Goal: Information Seeking & Learning: Compare options

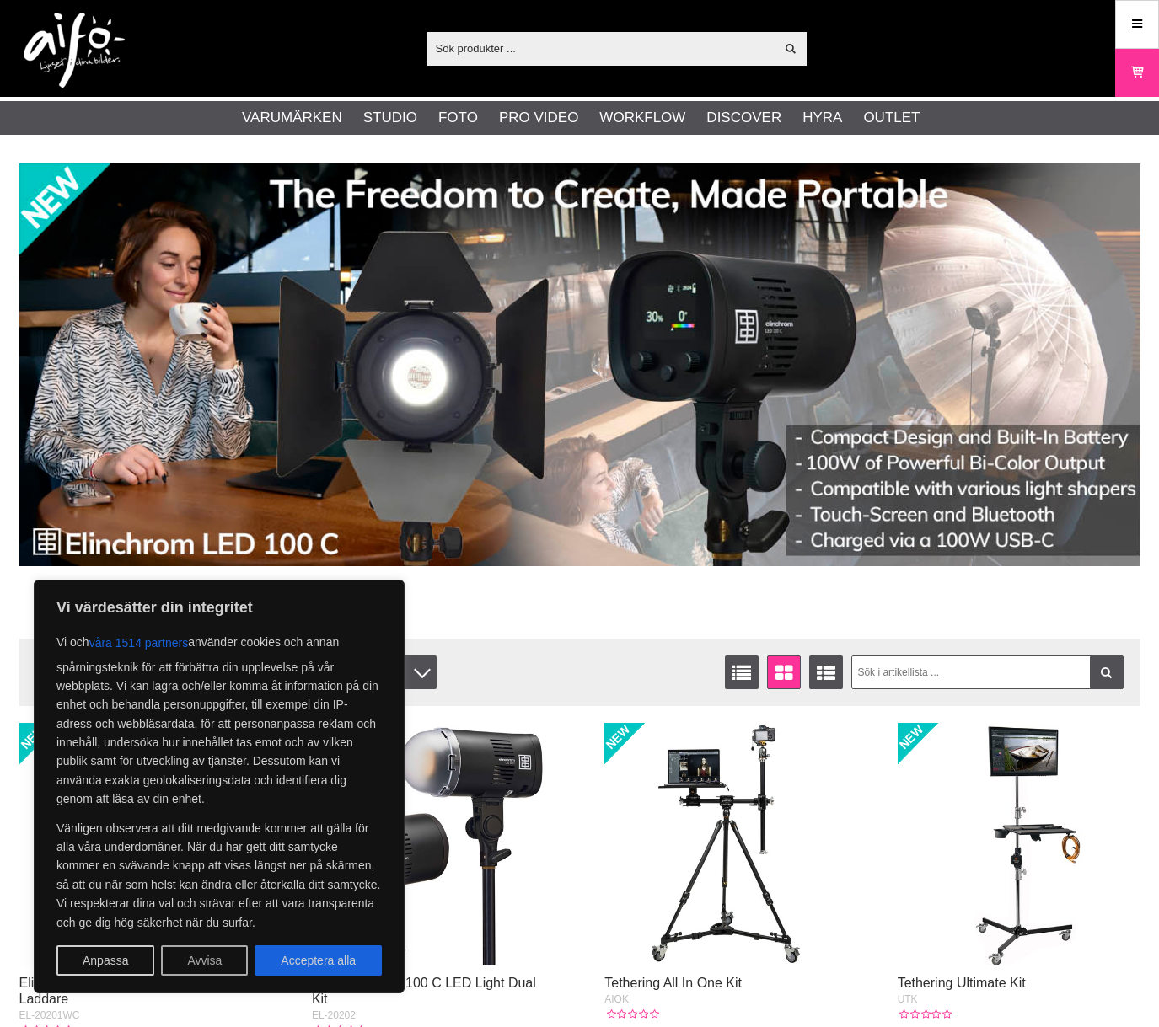
click at [214, 958] on button "Avvisa" at bounding box center [204, 960] width 87 height 30
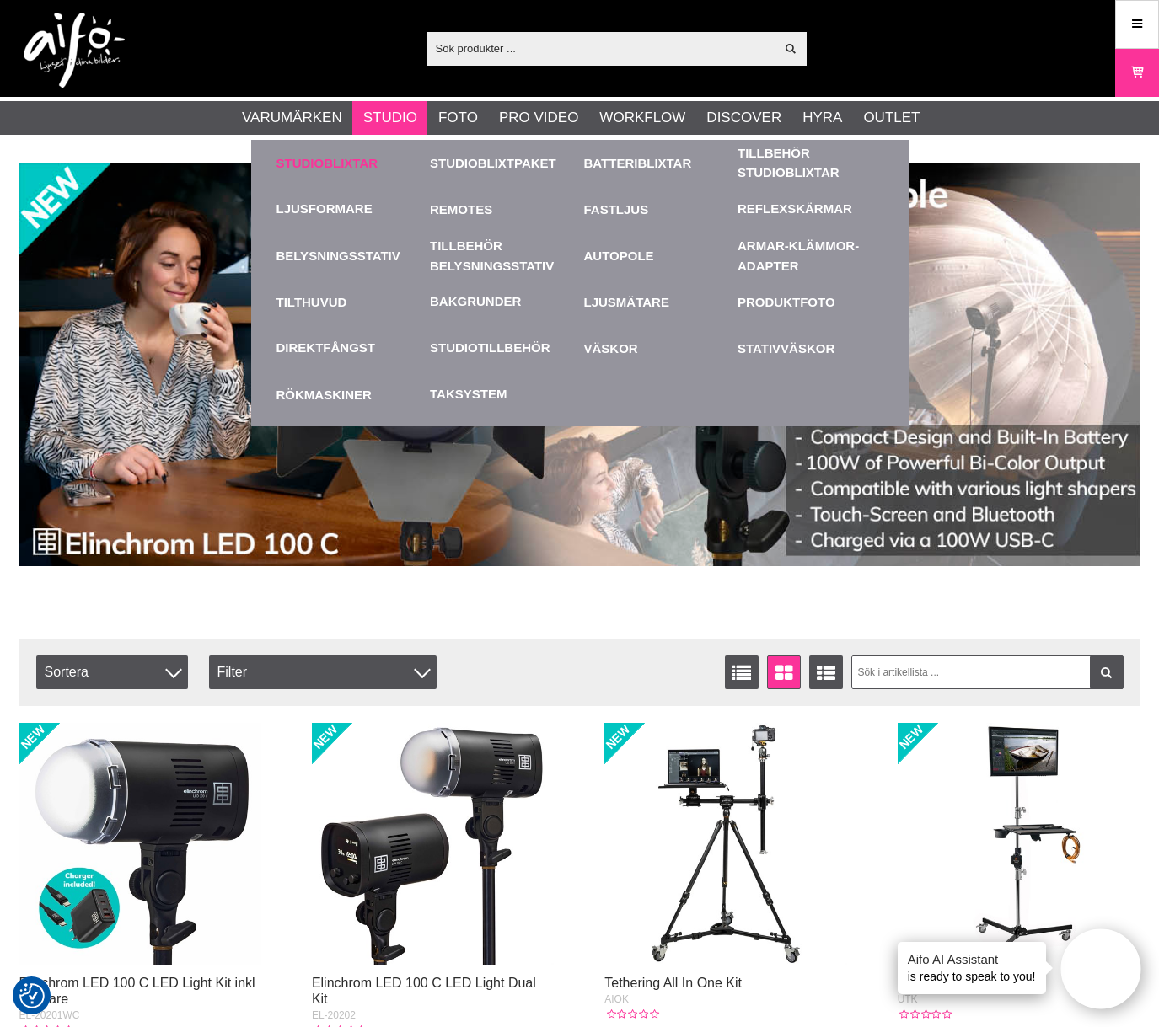
click at [344, 163] on link "Studioblixtar" at bounding box center [349, 163] width 146 height 46
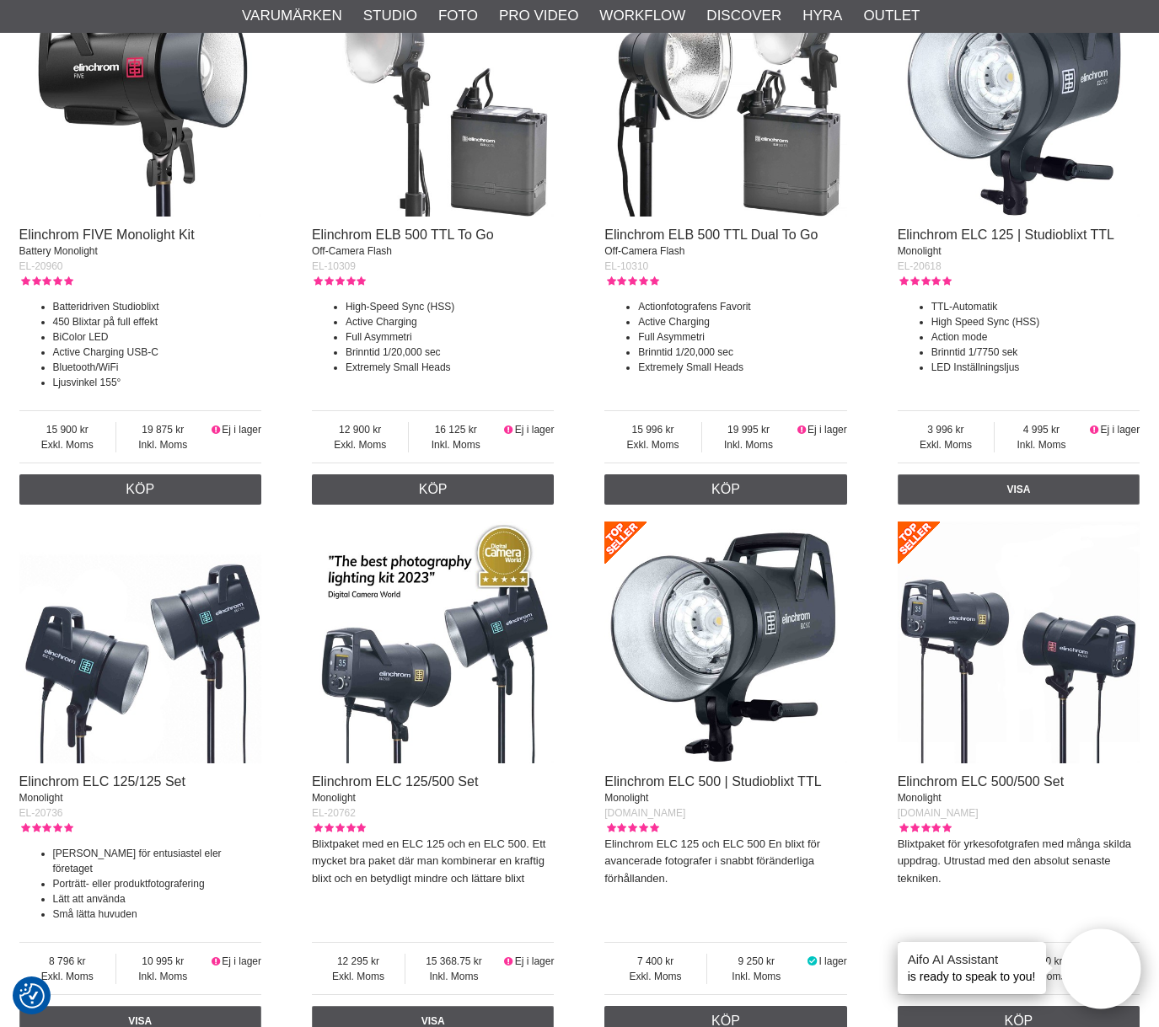
scroll to position [1854, 0]
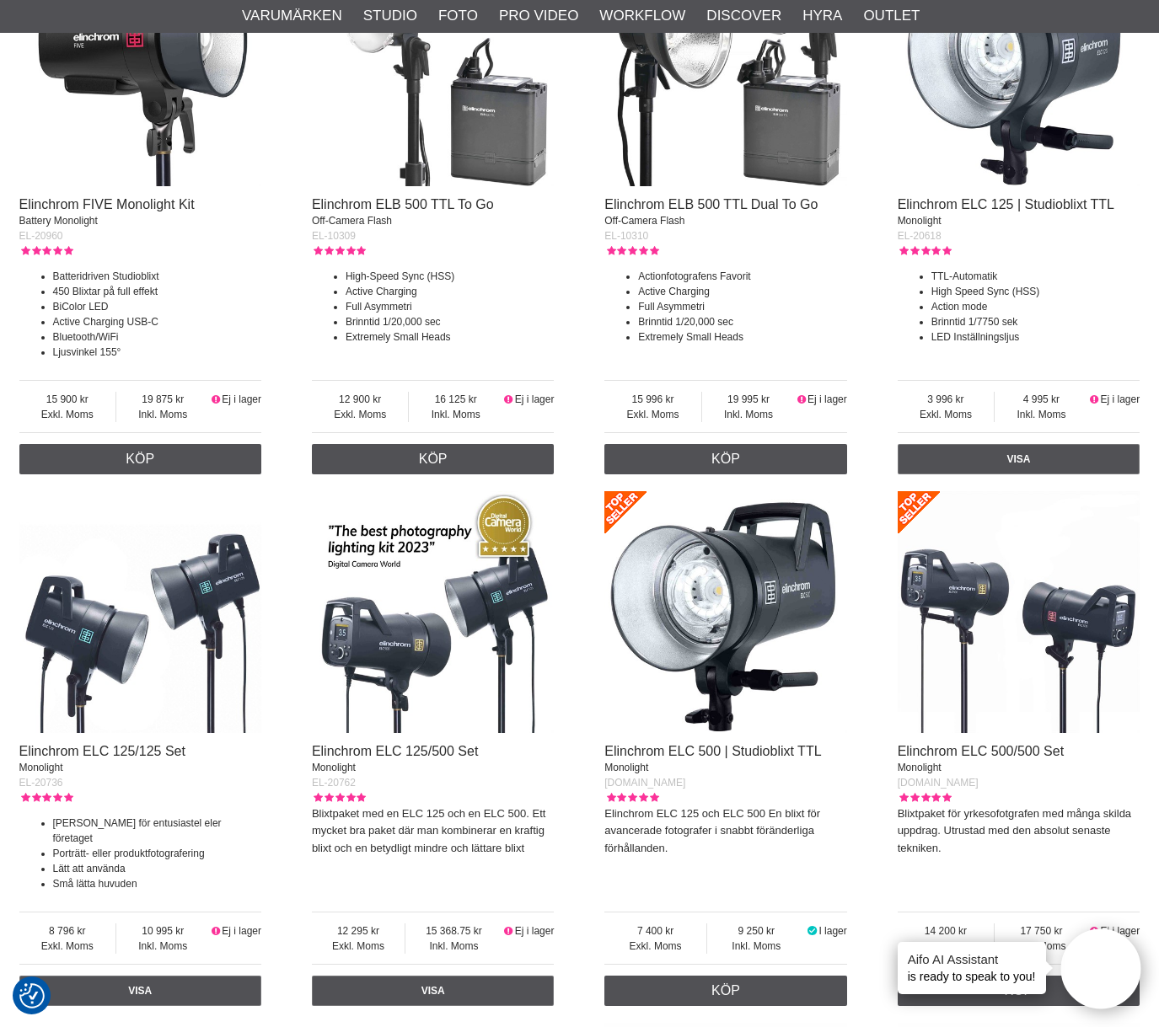
click at [424, 672] on img at bounding box center [433, 612] width 243 height 243
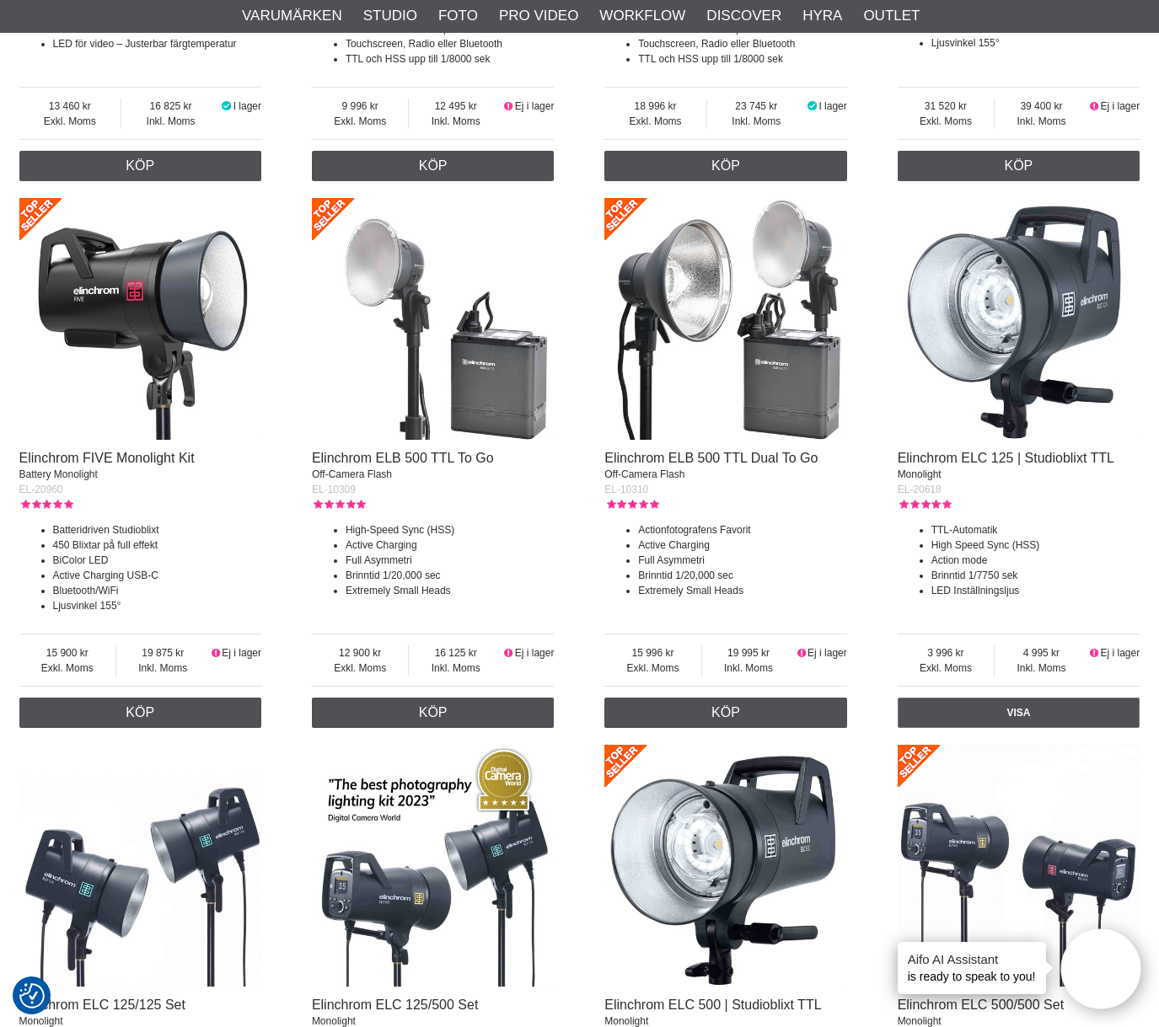
scroll to position [1601, 0]
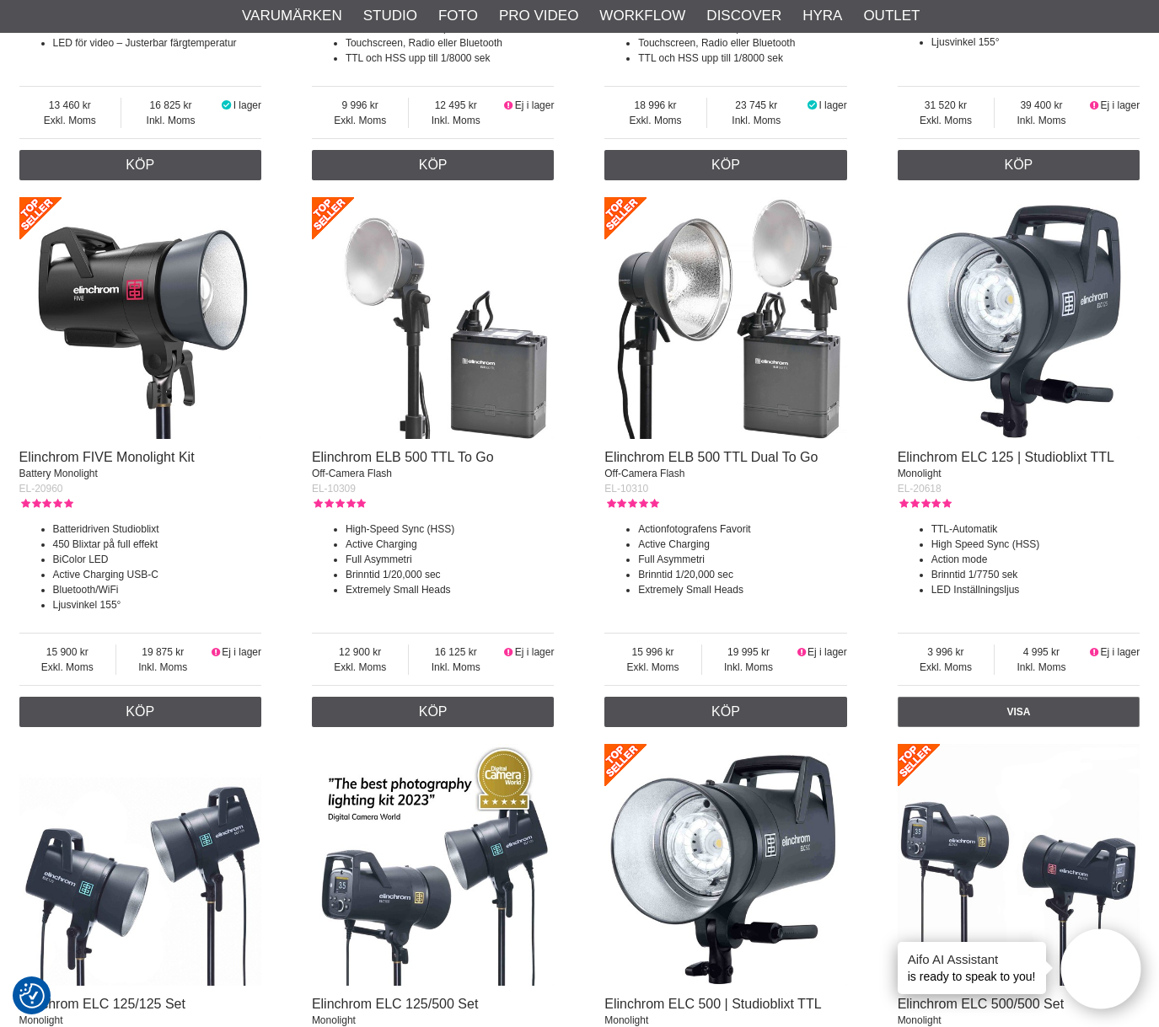
click at [1012, 358] on img at bounding box center [1018, 318] width 243 height 243
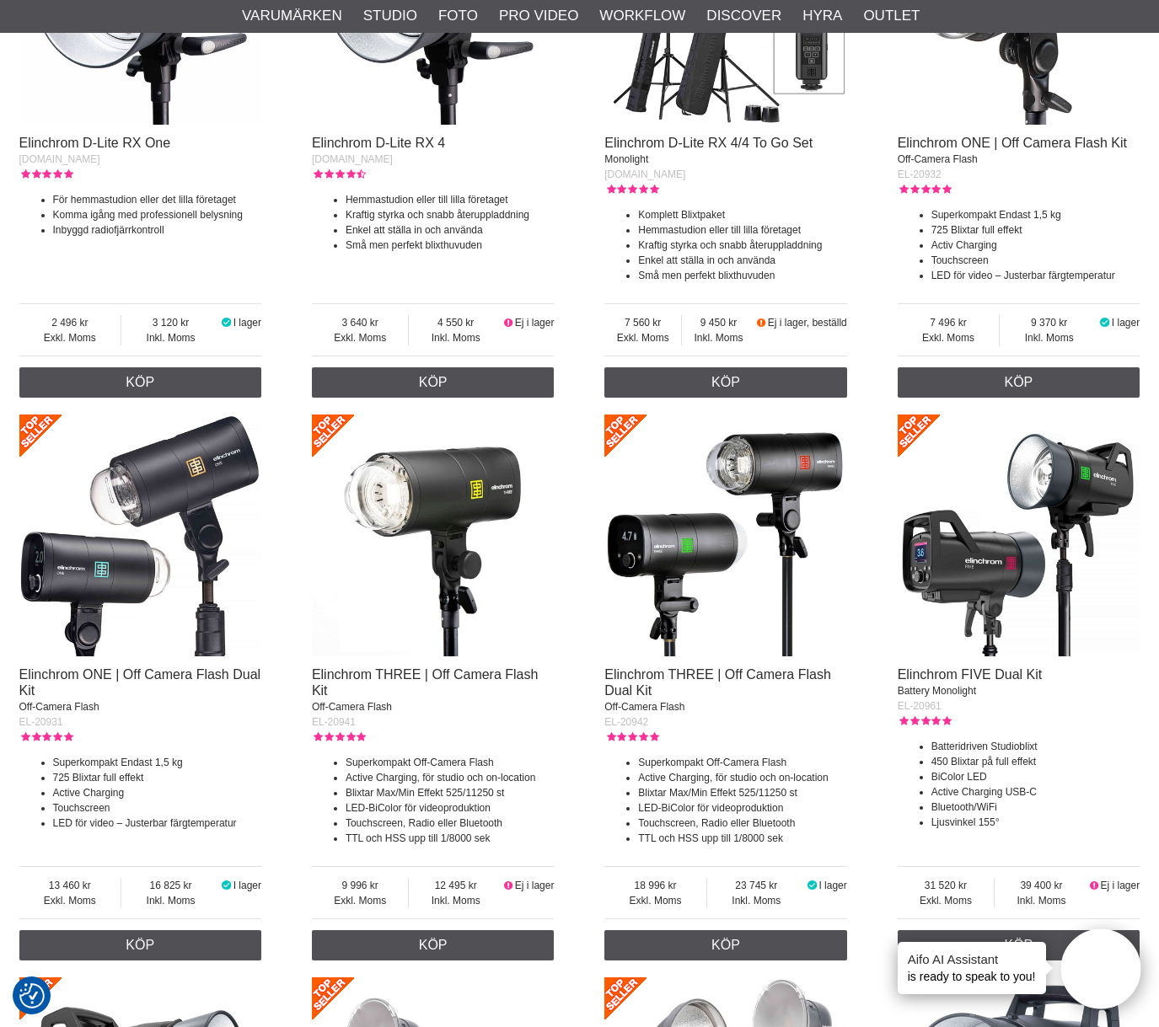
scroll to position [788, 0]
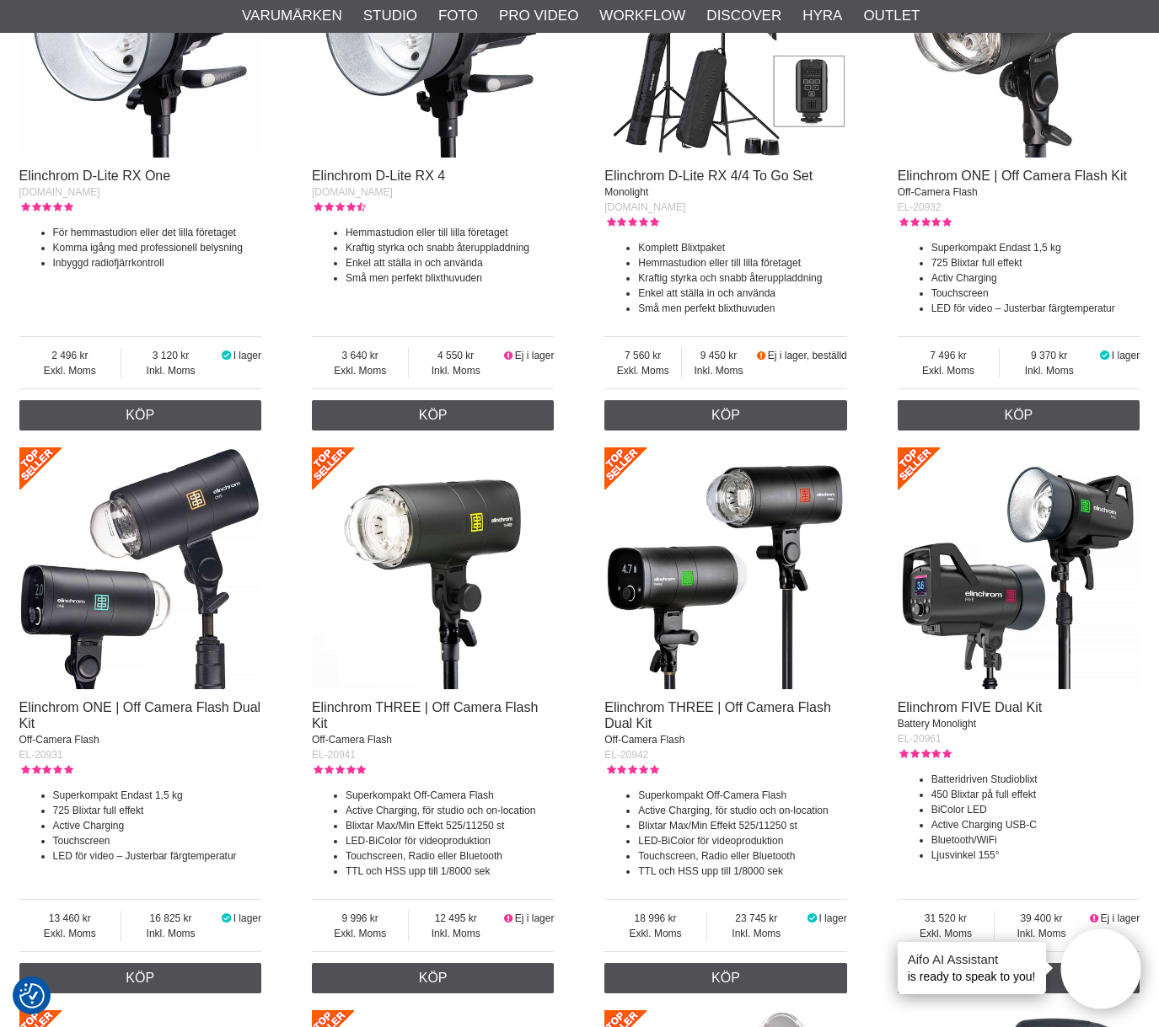
click at [988, 567] on img at bounding box center [1018, 568] width 243 height 243
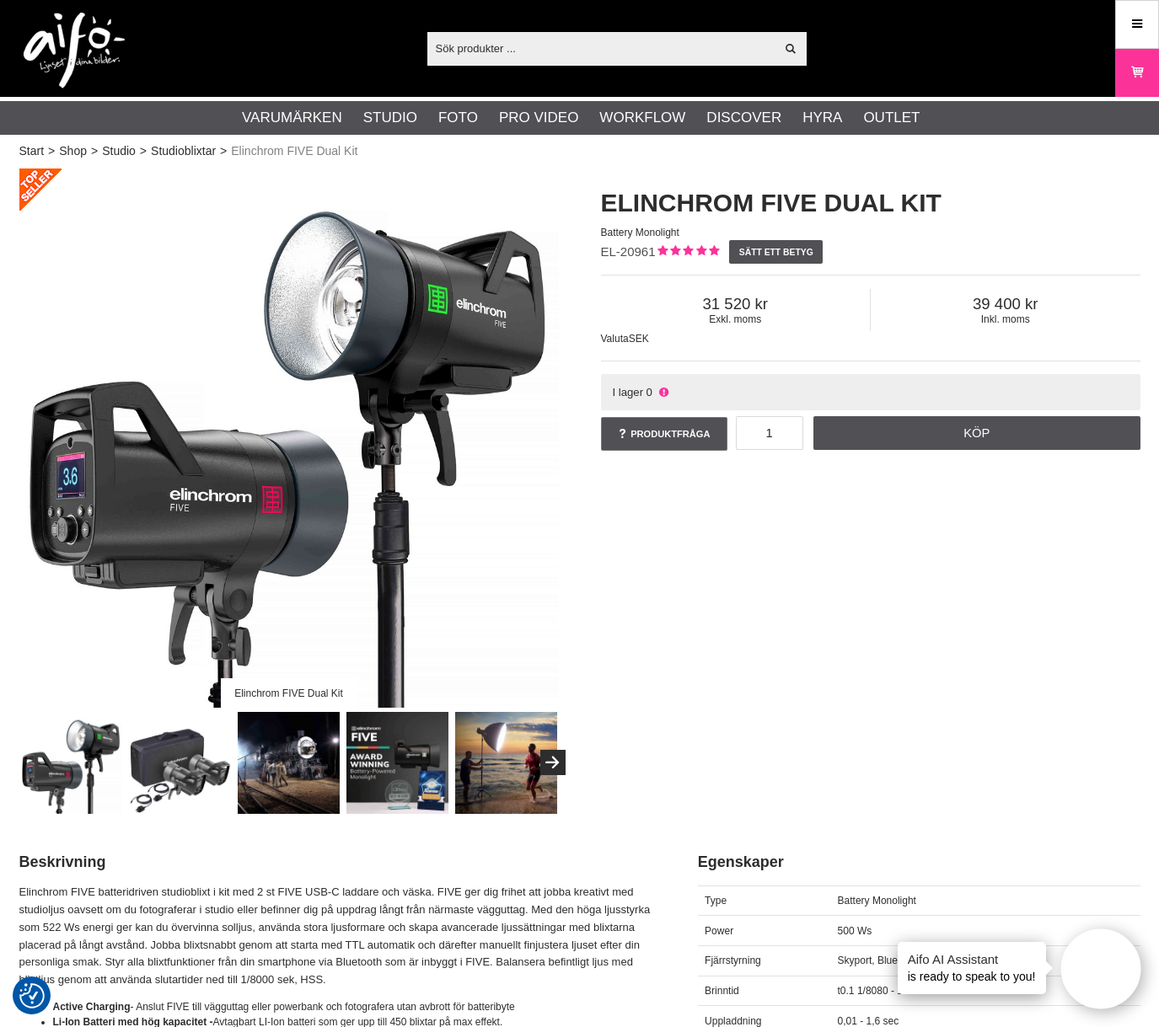
click at [146, 777] on img at bounding box center [180, 763] width 102 height 102
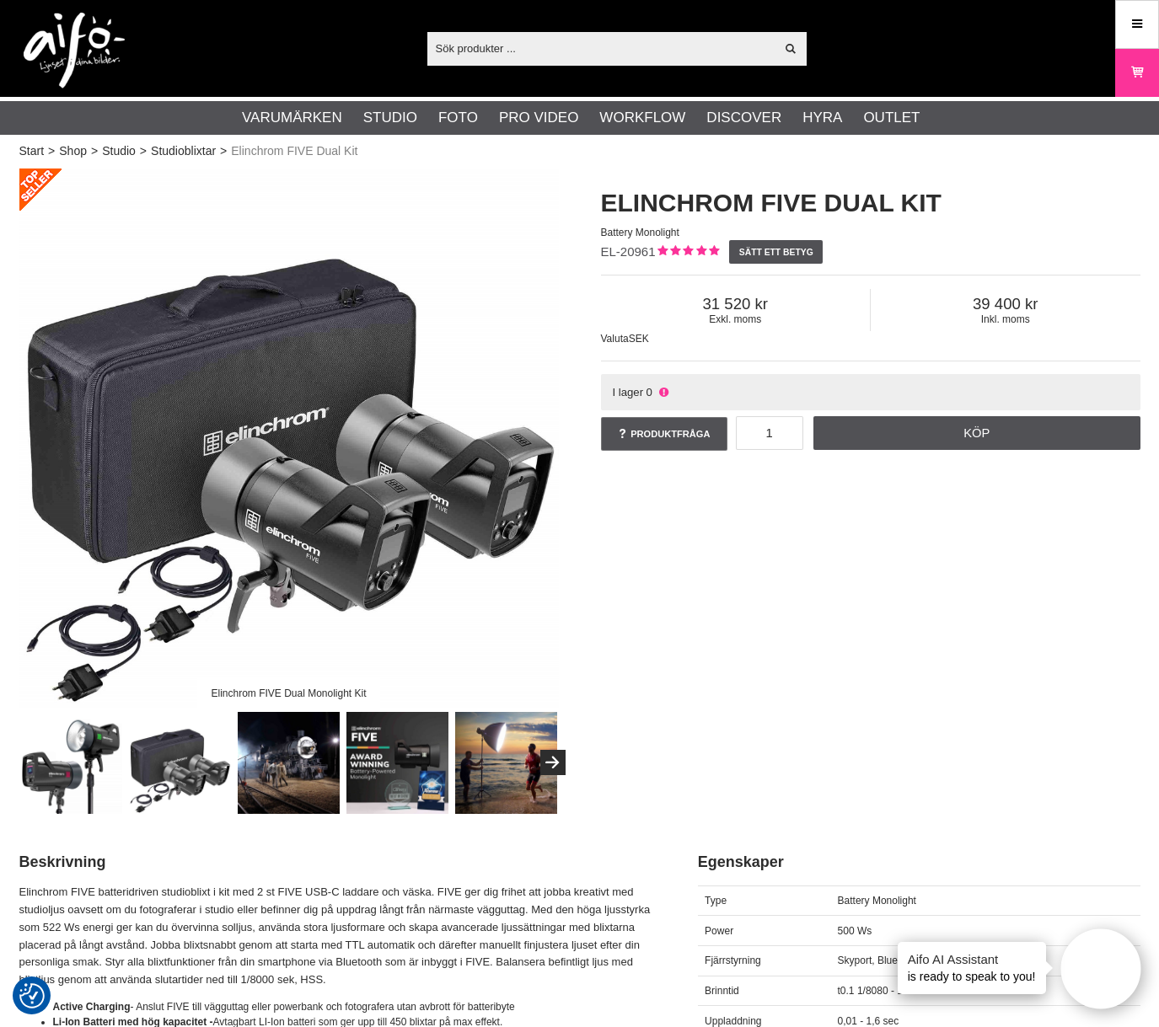
click at [53, 770] on img at bounding box center [71, 763] width 102 height 102
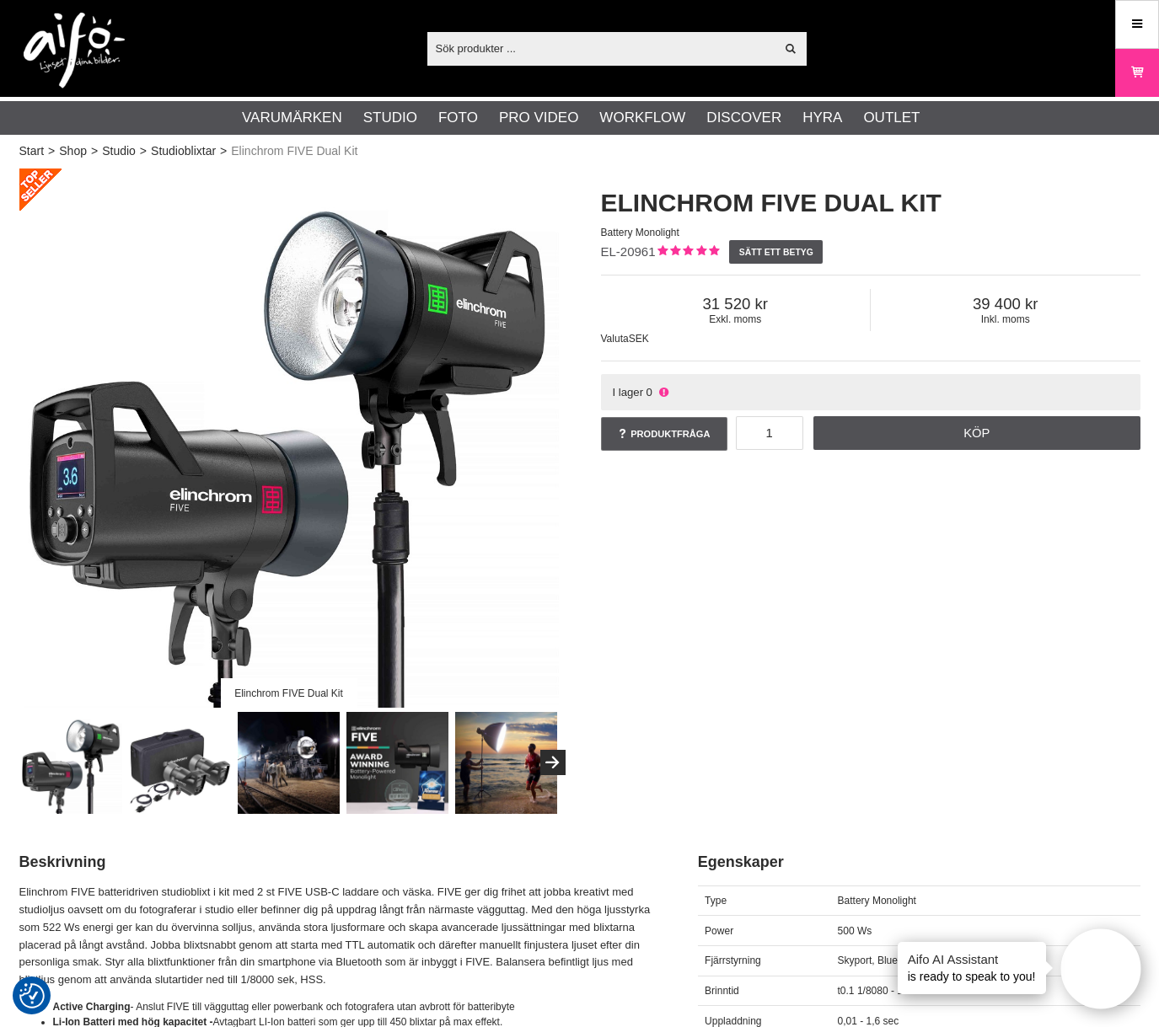
click at [284, 765] on img at bounding box center [289, 763] width 102 height 102
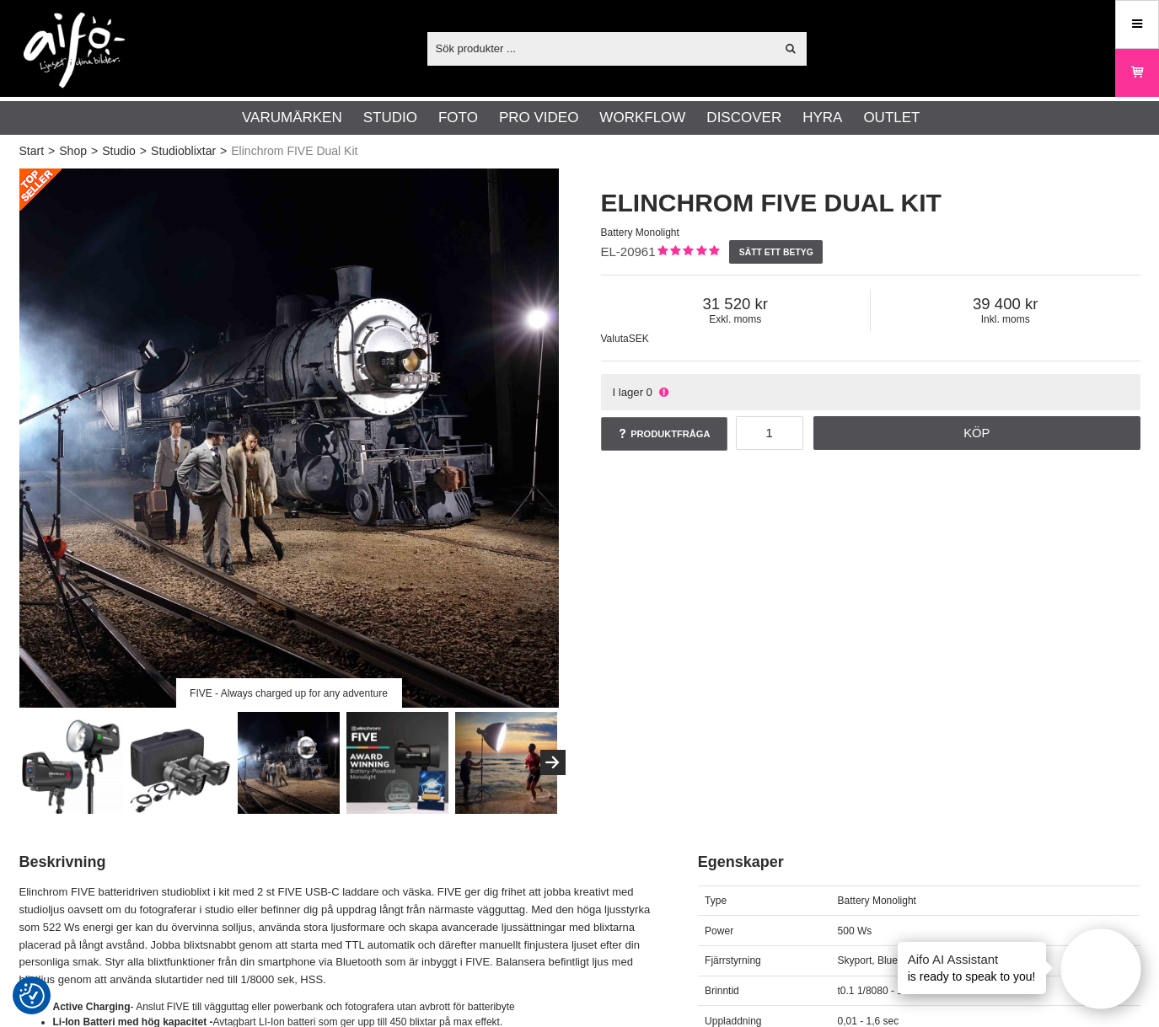
click at [386, 776] on img at bounding box center [397, 763] width 102 height 102
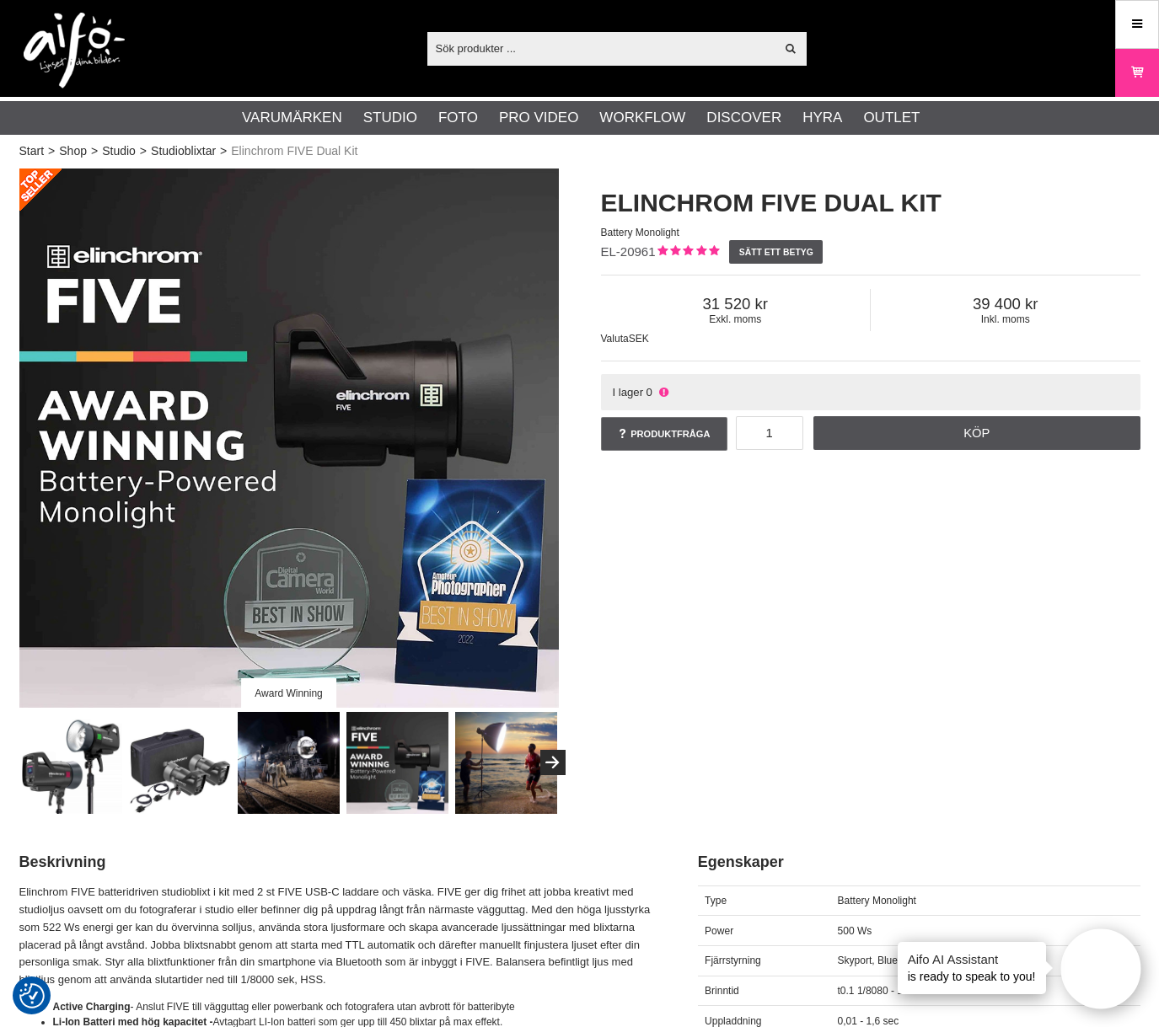
click at [501, 764] on img at bounding box center [506, 763] width 102 height 102
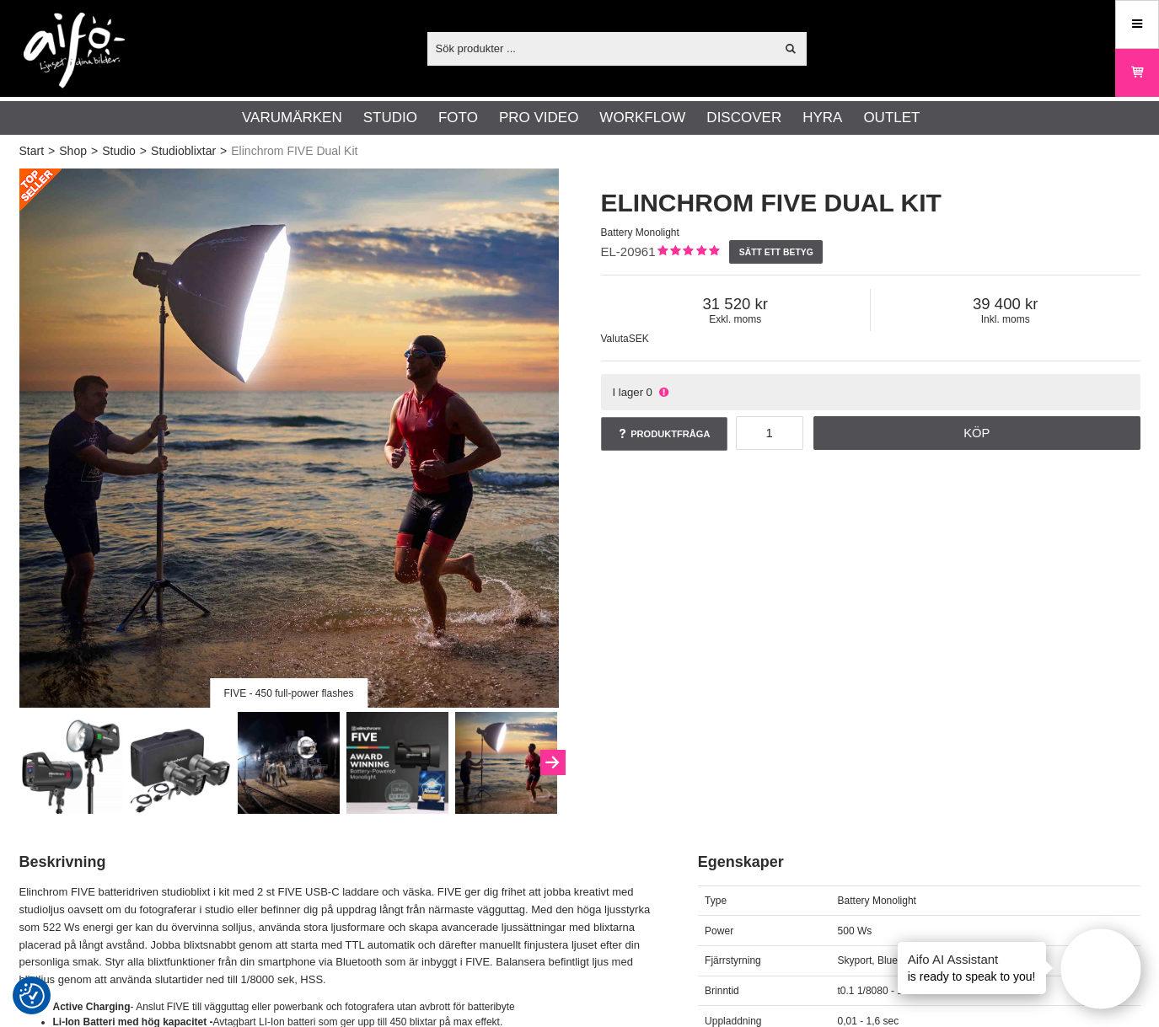
click at [552, 764] on icon "Next" at bounding box center [552, 763] width 20 height 15
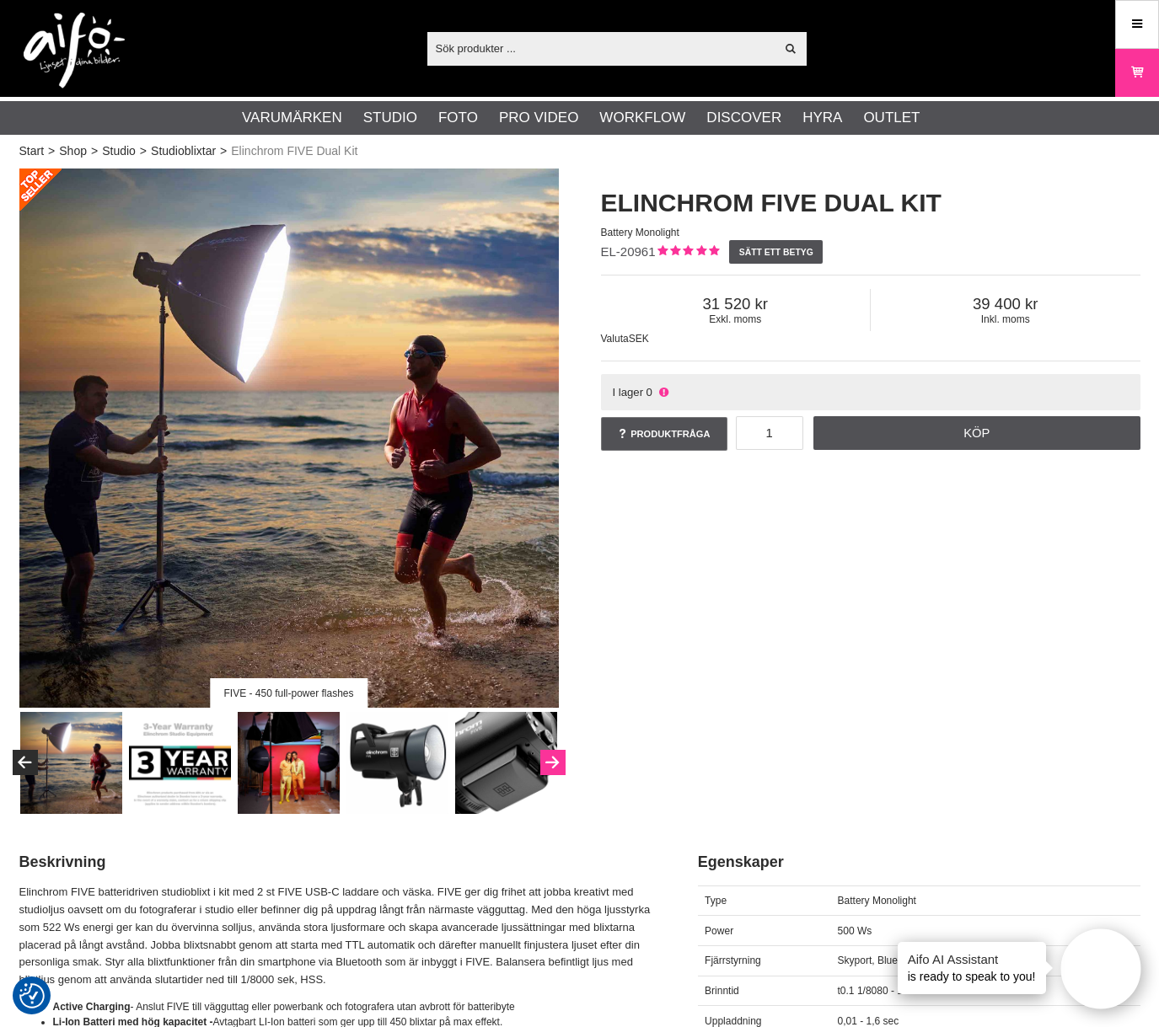
click at [559, 769] on icon "Next" at bounding box center [552, 763] width 20 height 15
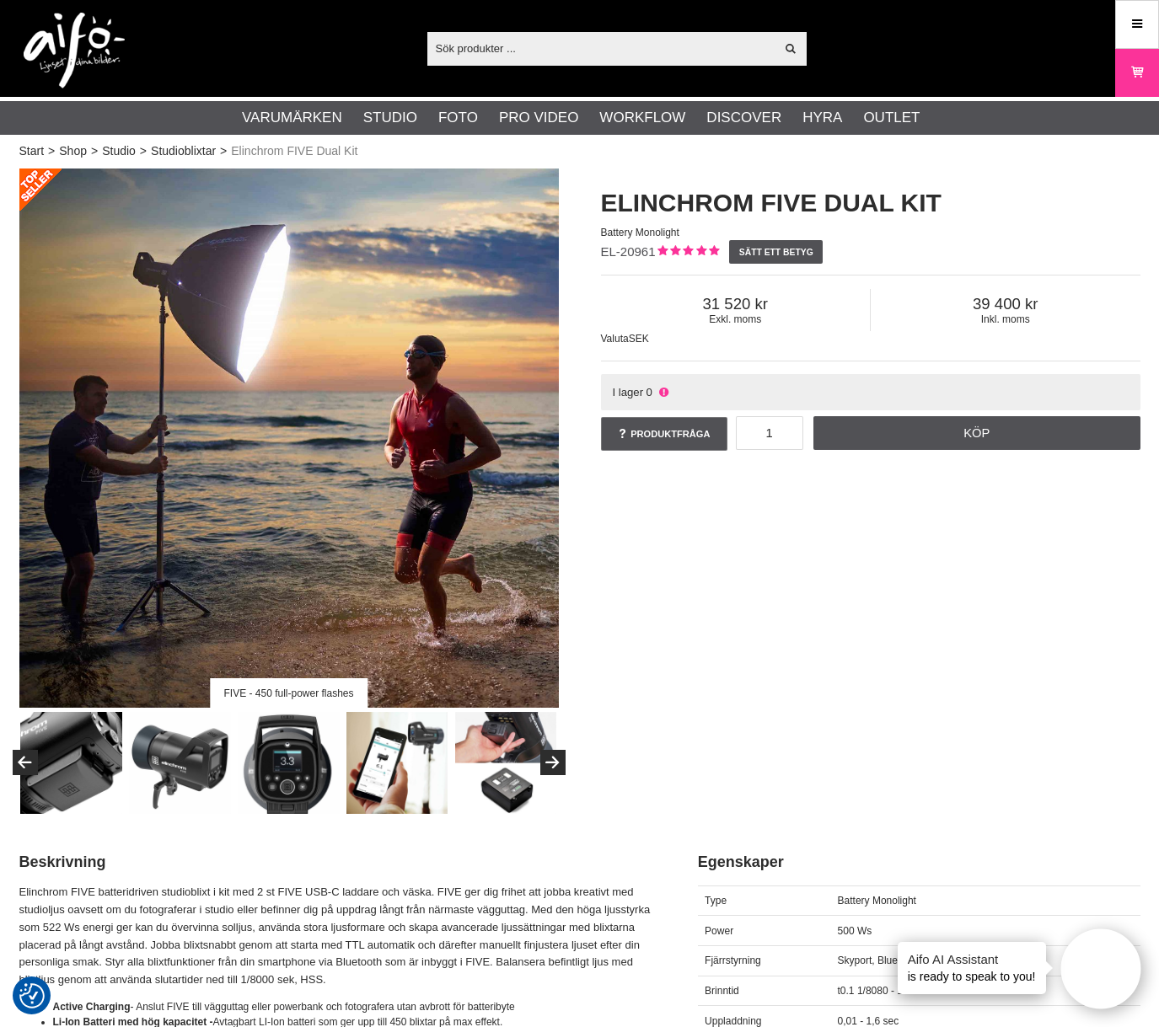
click at [289, 789] on img at bounding box center [289, 763] width 102 height 102
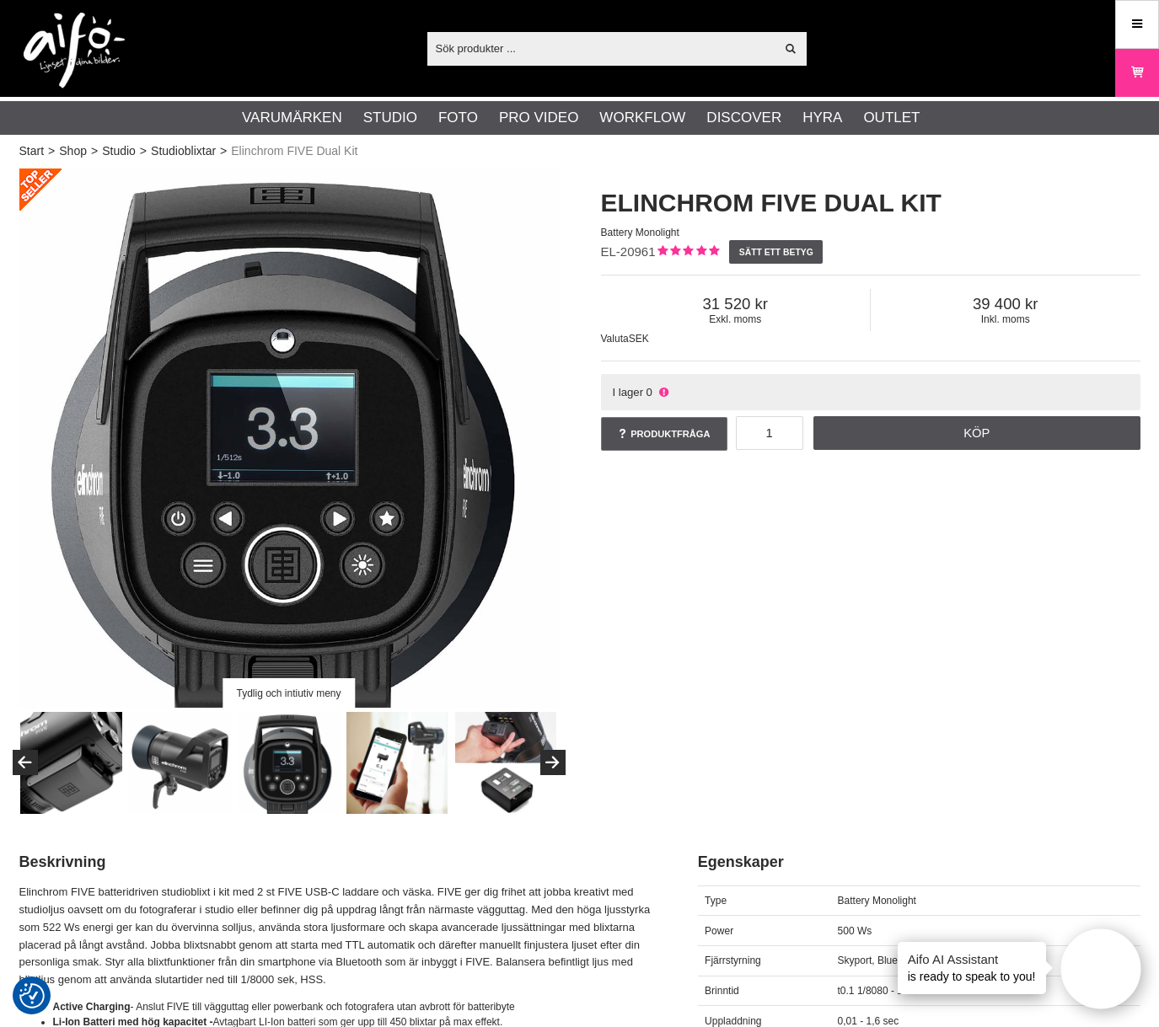
click at [403, 760] on img at bounding box center [397, 763] width 102 height 102
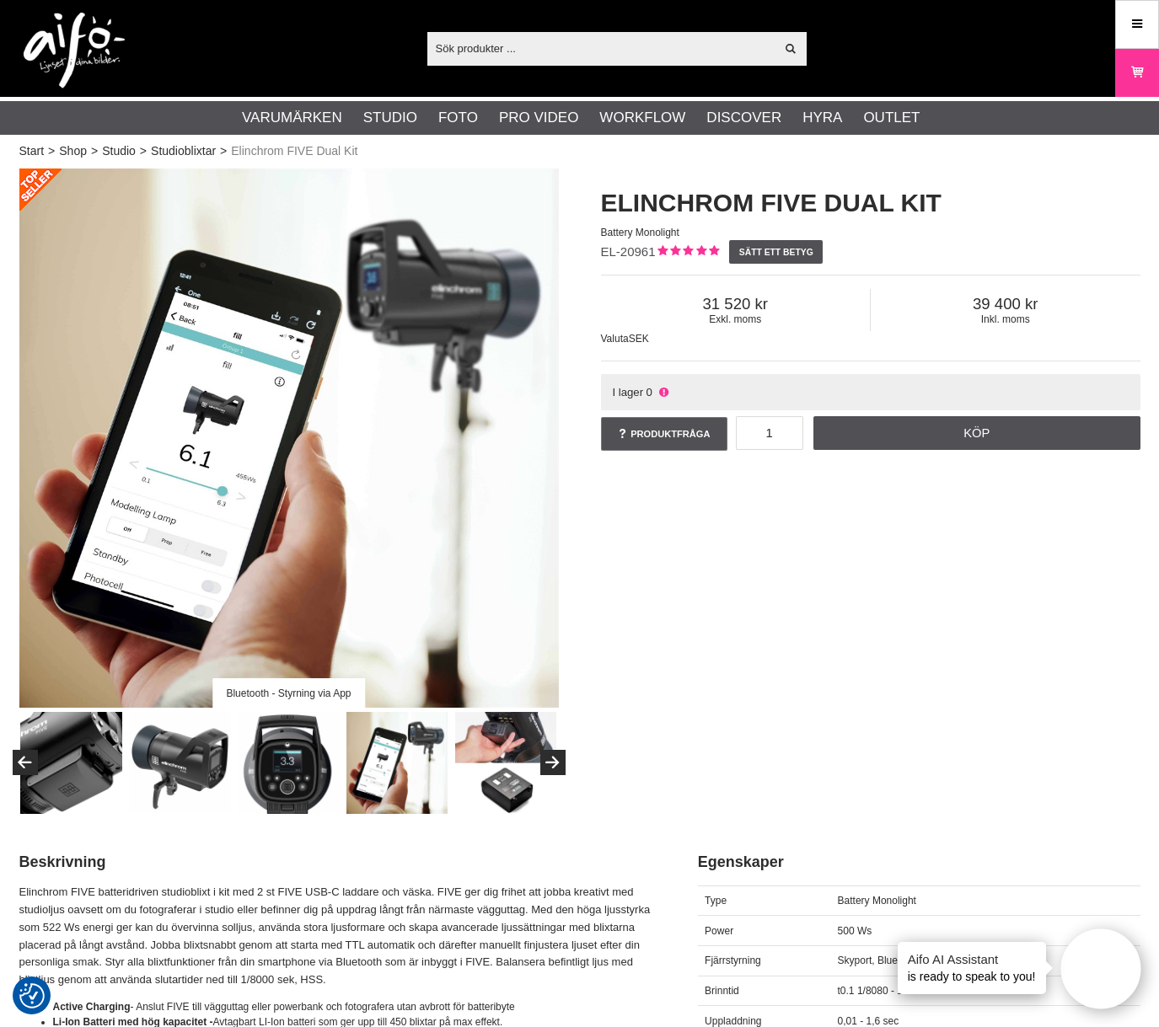
click at [501, 760] on img at bounding box center [506, 763] width 102 height 102
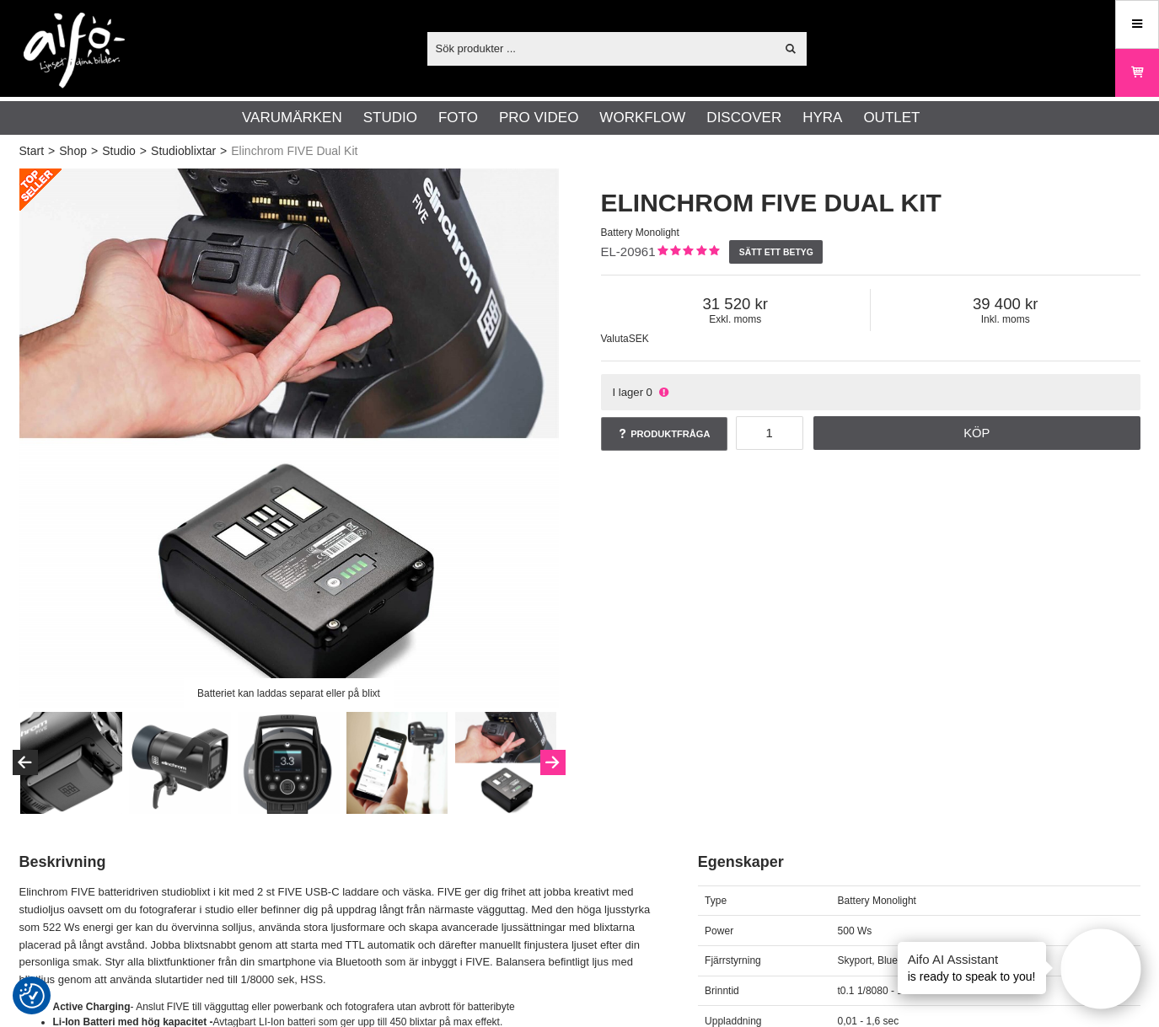
click at [555, 763] on button "Next" at bounding box center [552, 762] width 25 height 25
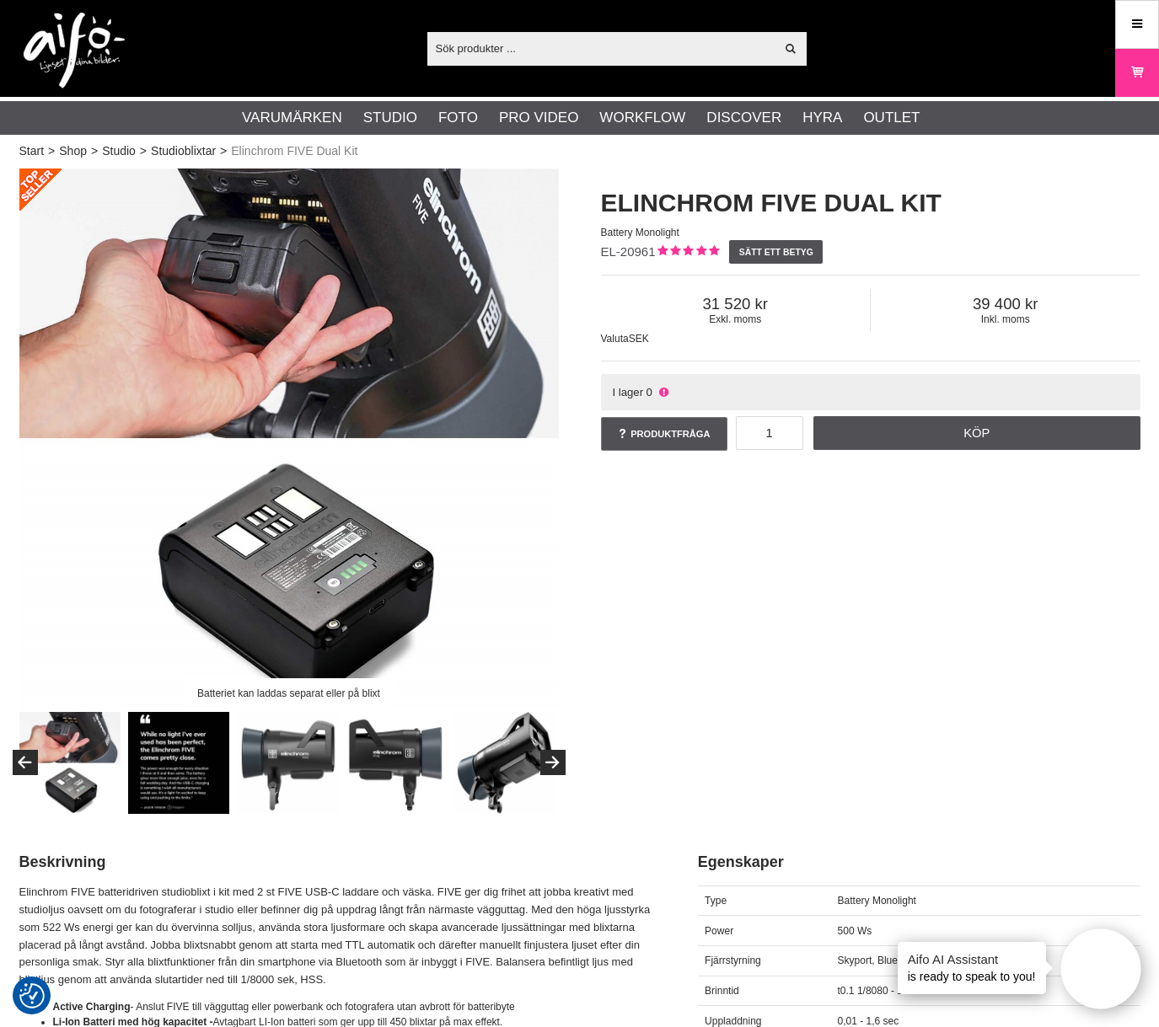
click at [158, 770] on img at bounding box center [179, 763] width 102 height 102
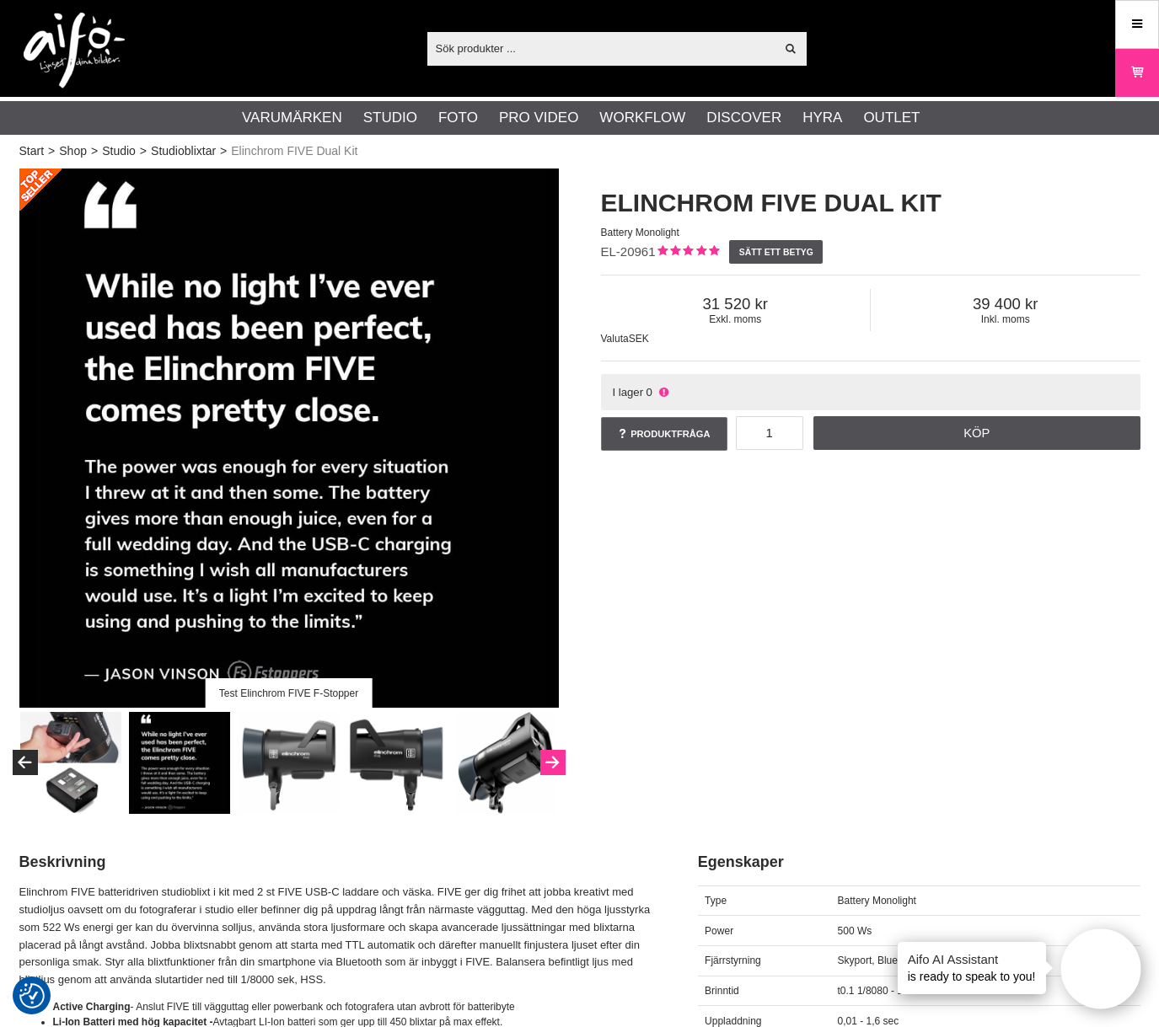
click at [552, 760] on button "Next" at bounding box center [552, 762] width 25 height 25
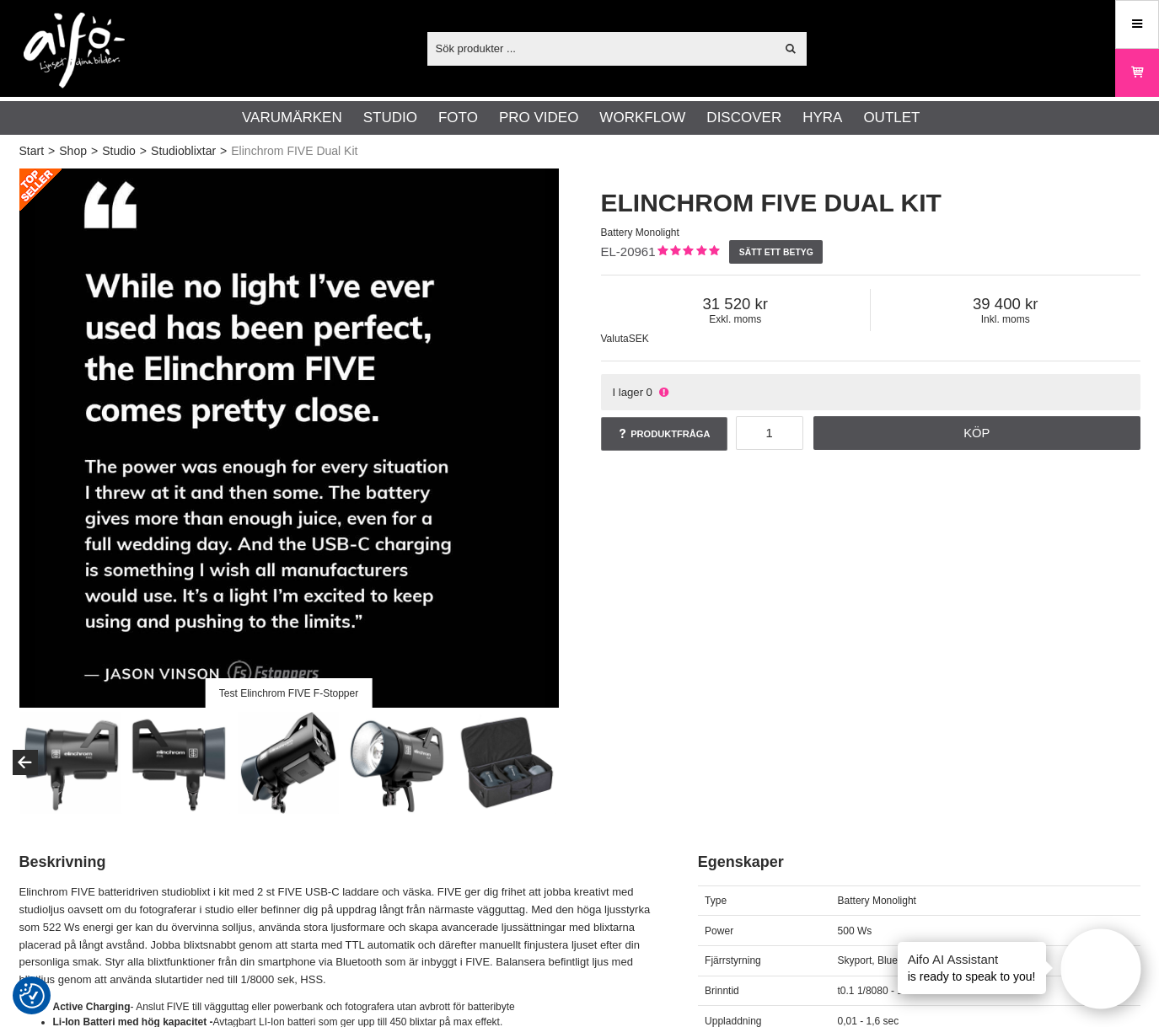
click at [497, 788] on img at bounding box center [506, 763] width 102 height 102
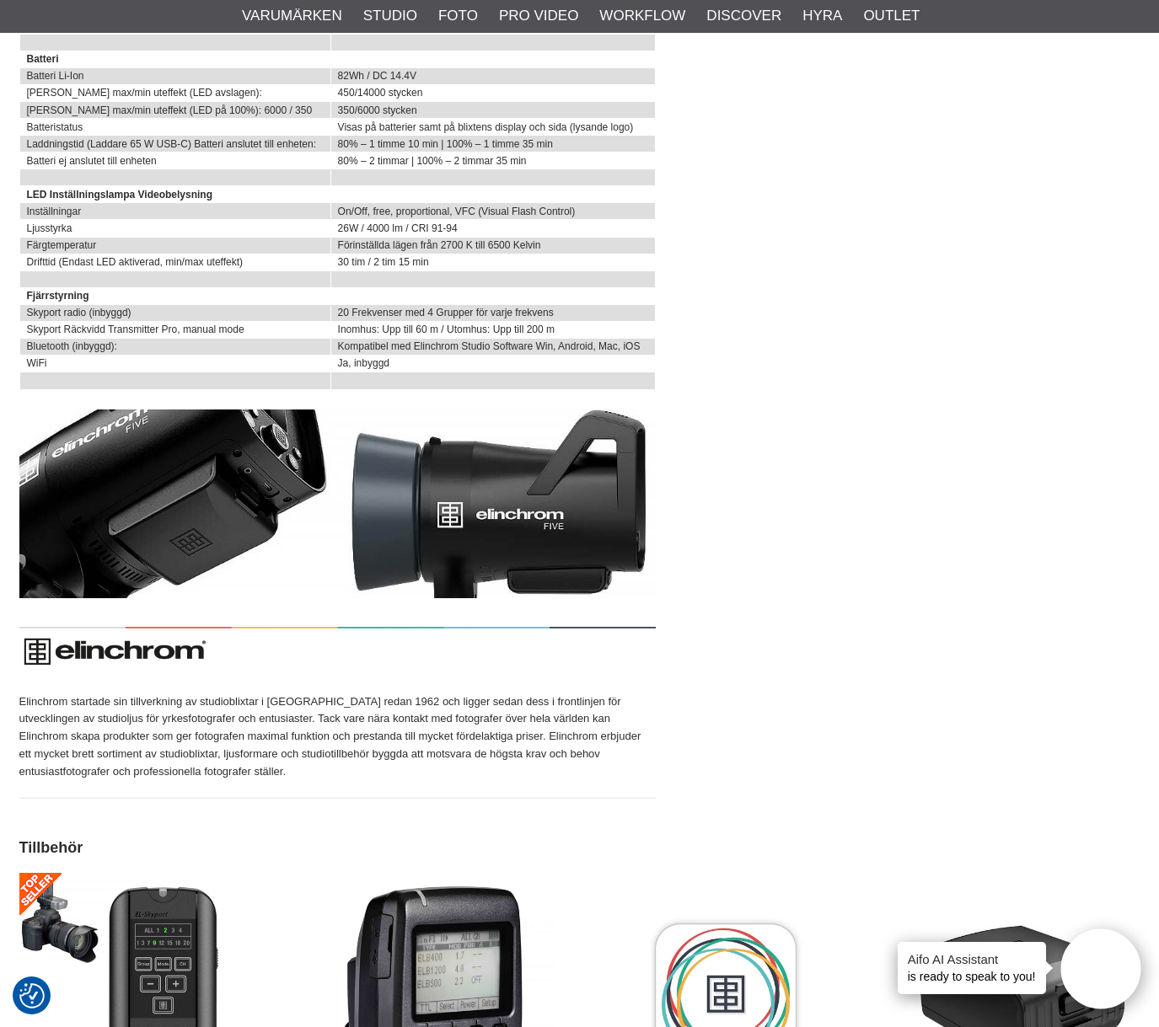
scroll to position [4888, 0]
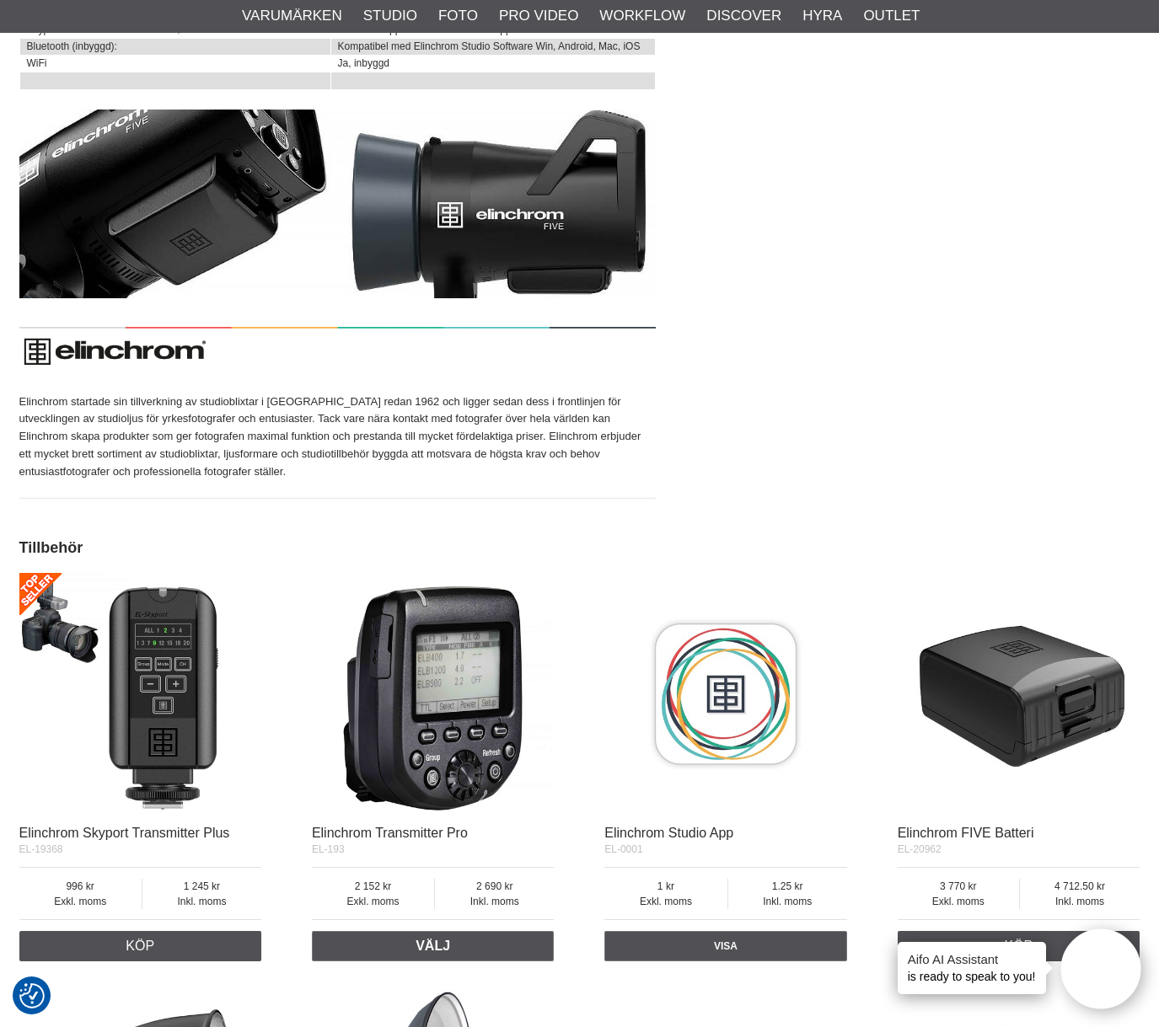
click at [206, 756] on img at bounding box center [140, 694] width 243 height 243
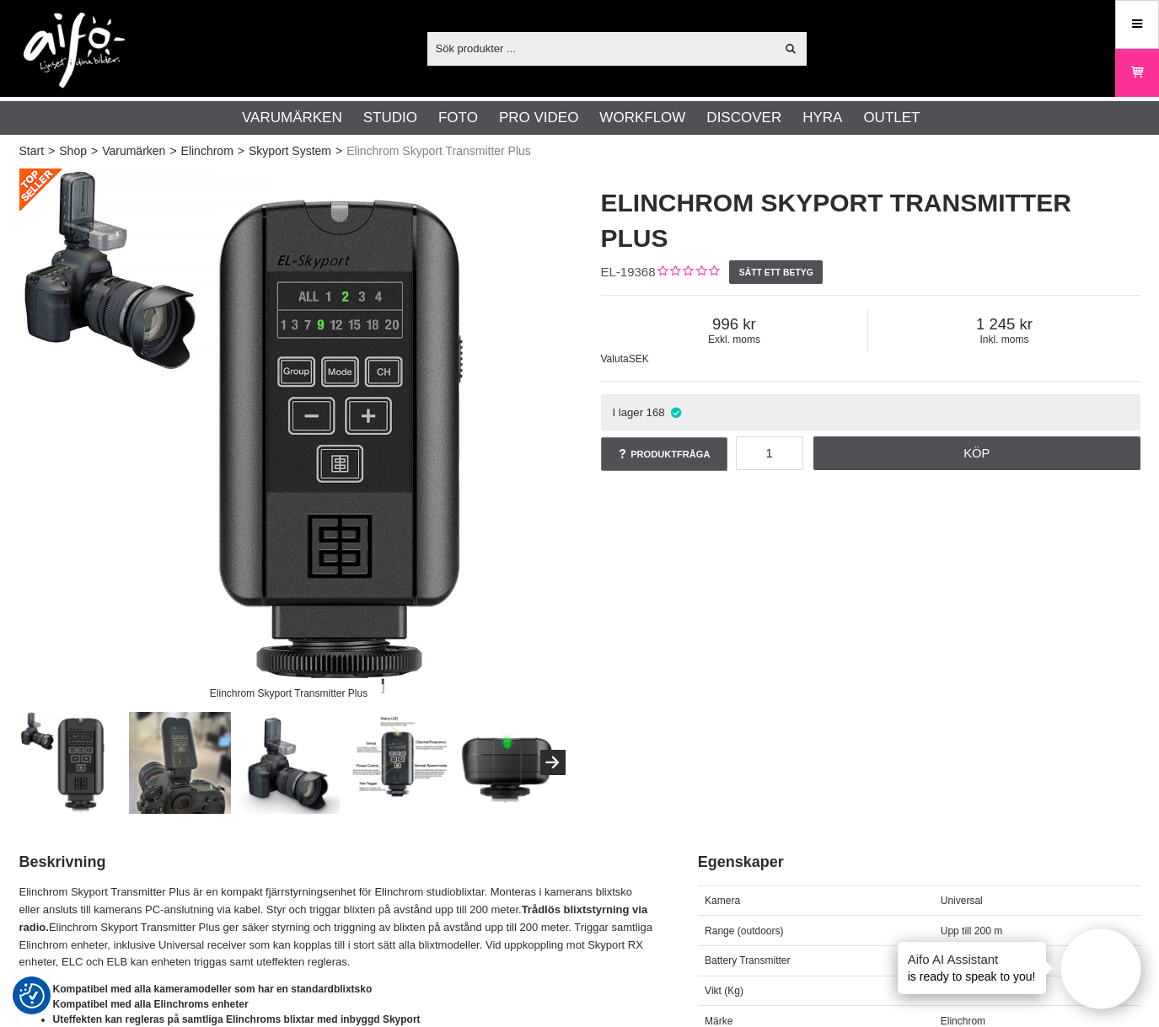
click at [98, 774] on img at bounding box center [71, 763] width 102 height 102
click at [157, 772] on img at bounding box center [180, 763] width 102 height 102
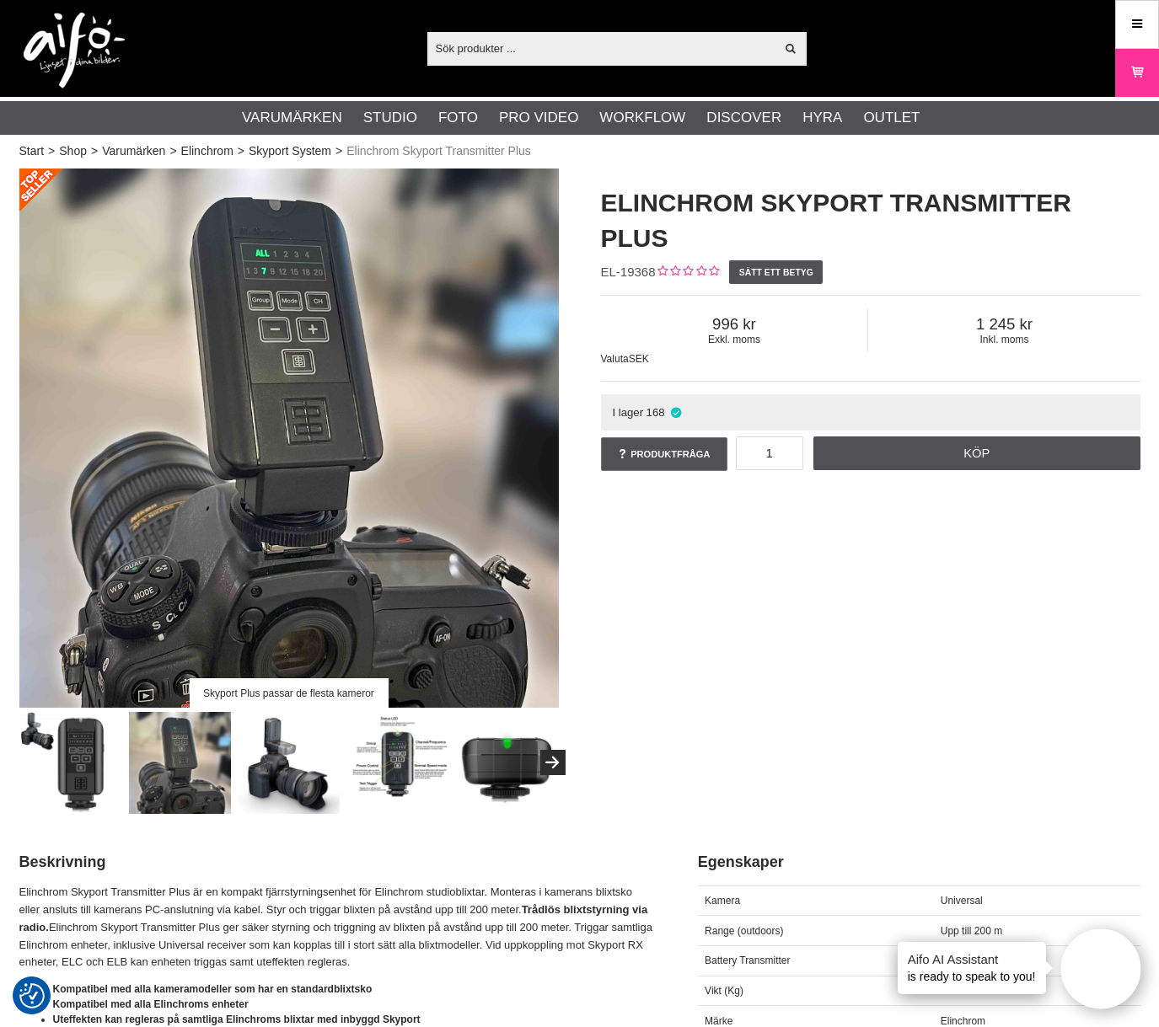
click at [70, 774] on img at bounding box center [71, 763] width 102 height 102
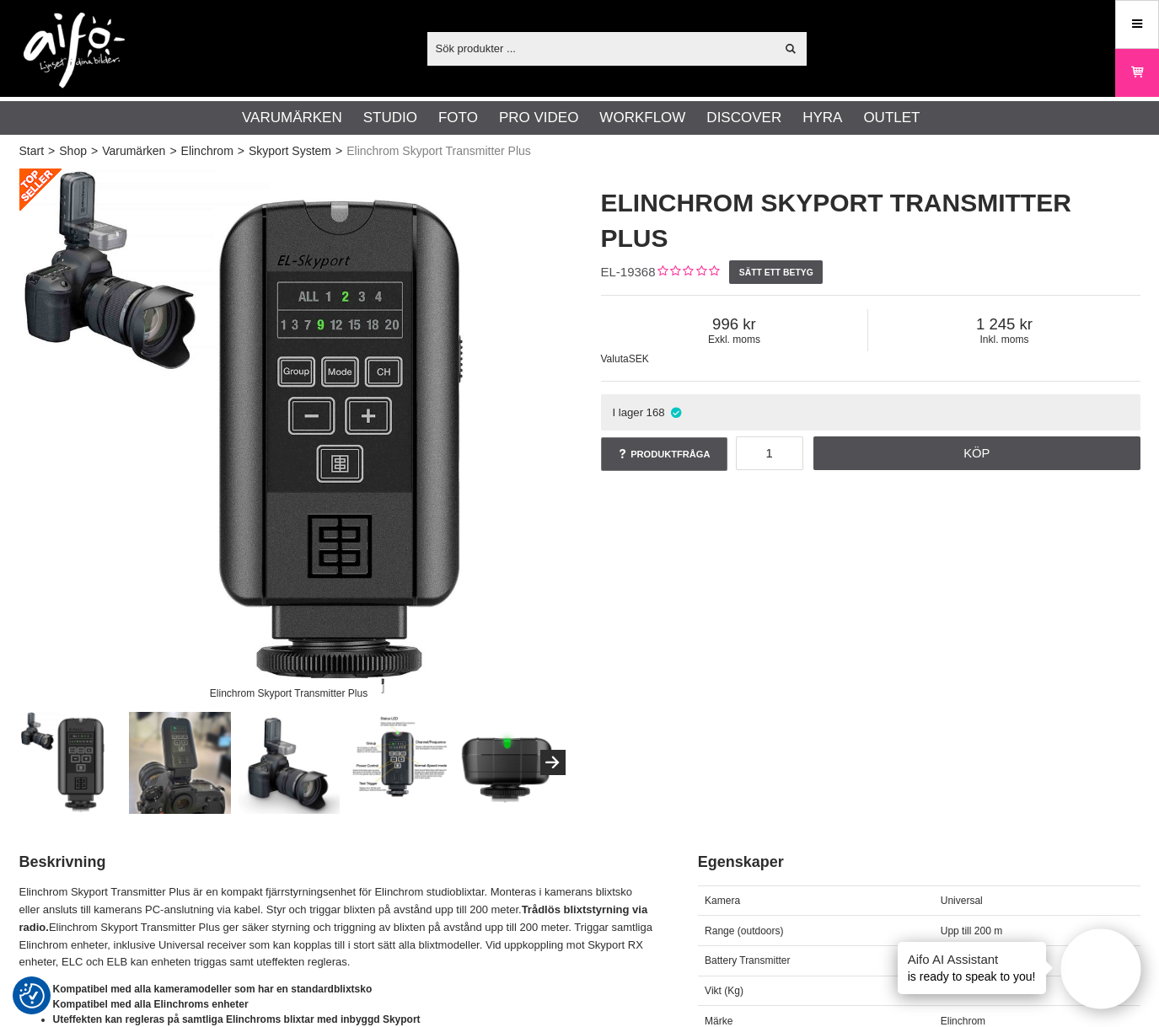
click at [271, 775] on img at bounding box center [289, 763] width 102 height 102
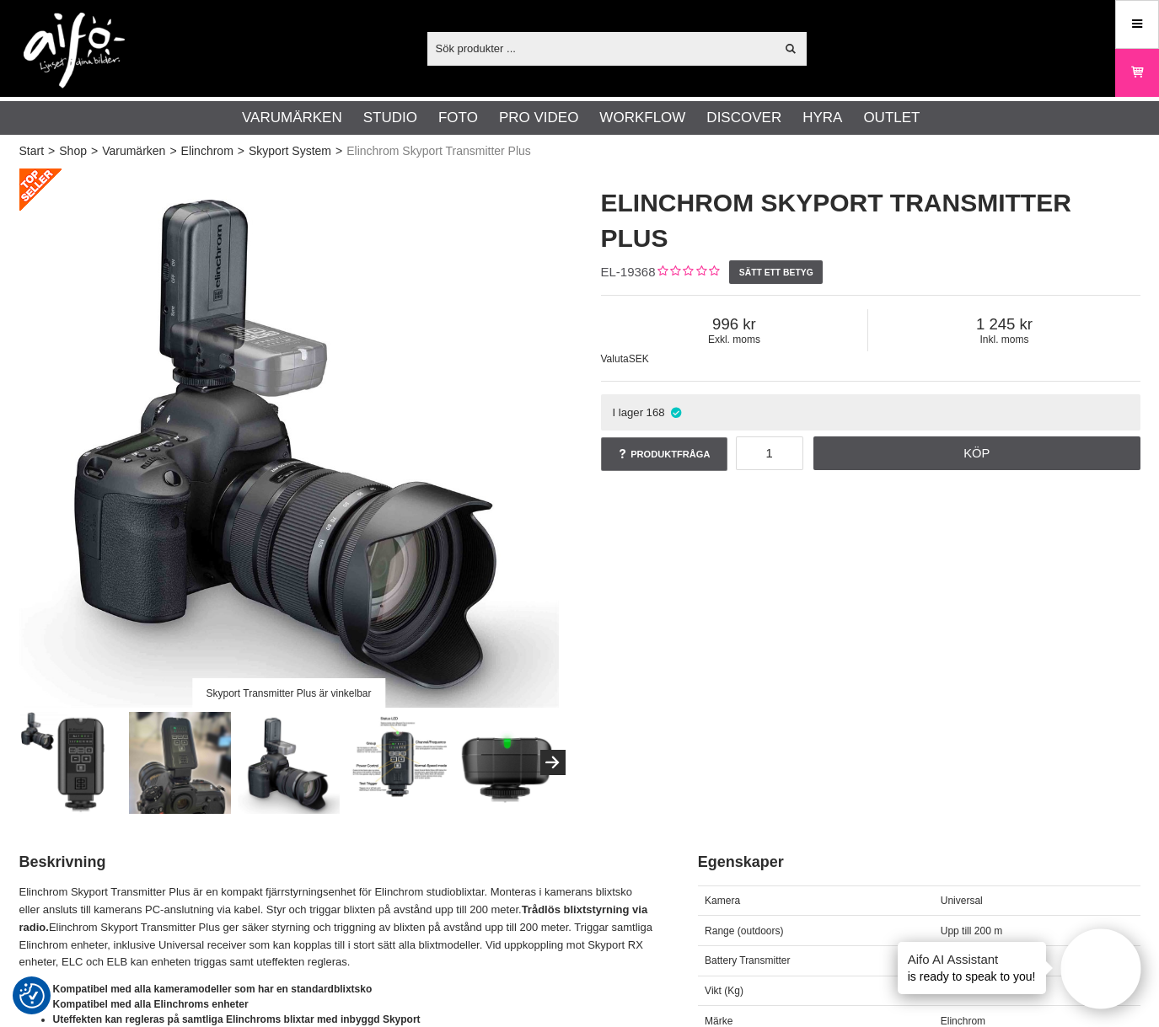
click at [392, 765] on img at bounding box center [397, 763] width 102 height 102
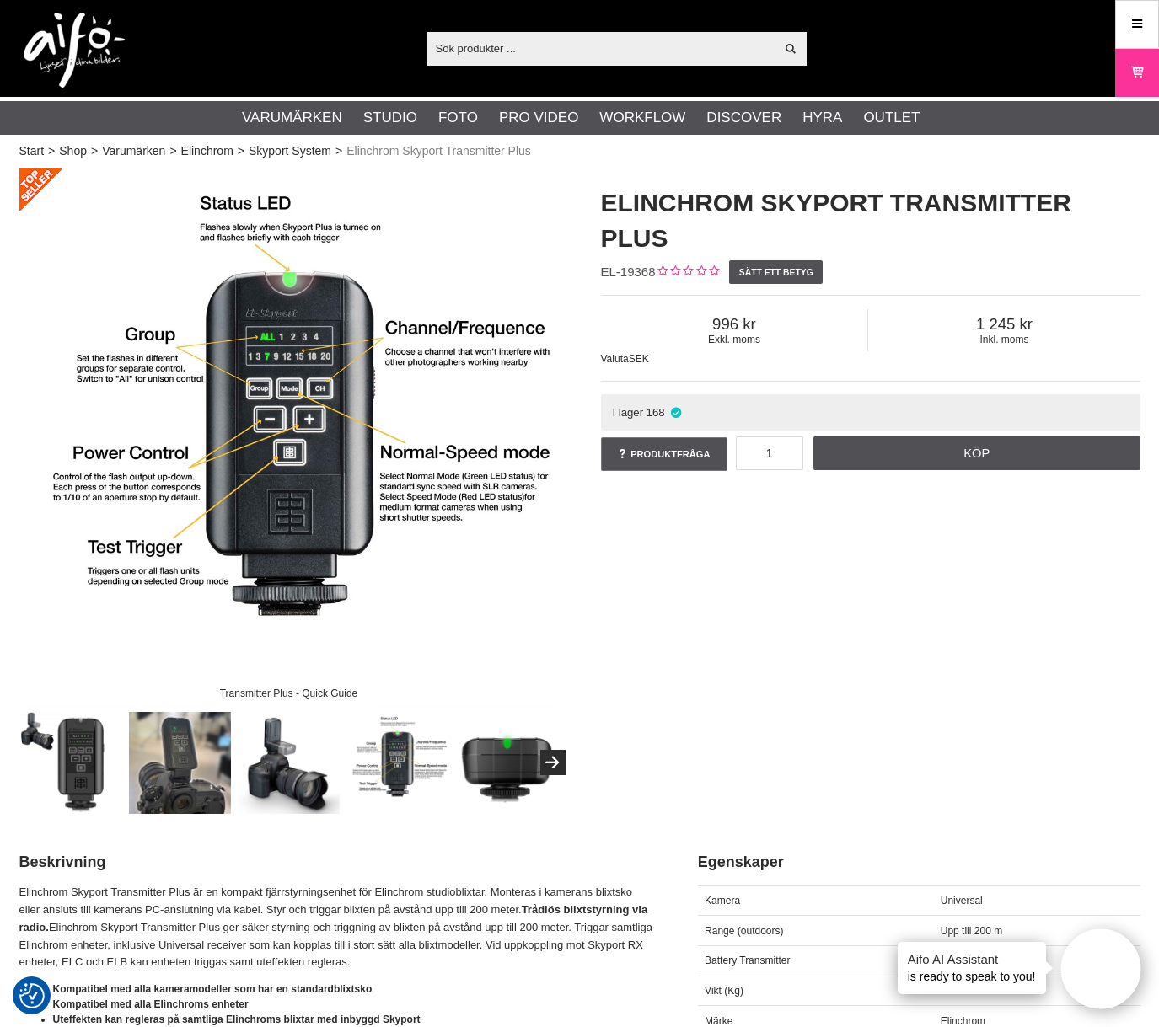
click at [509, 765] on img at bounding box center [506, 763] width 102 height 102
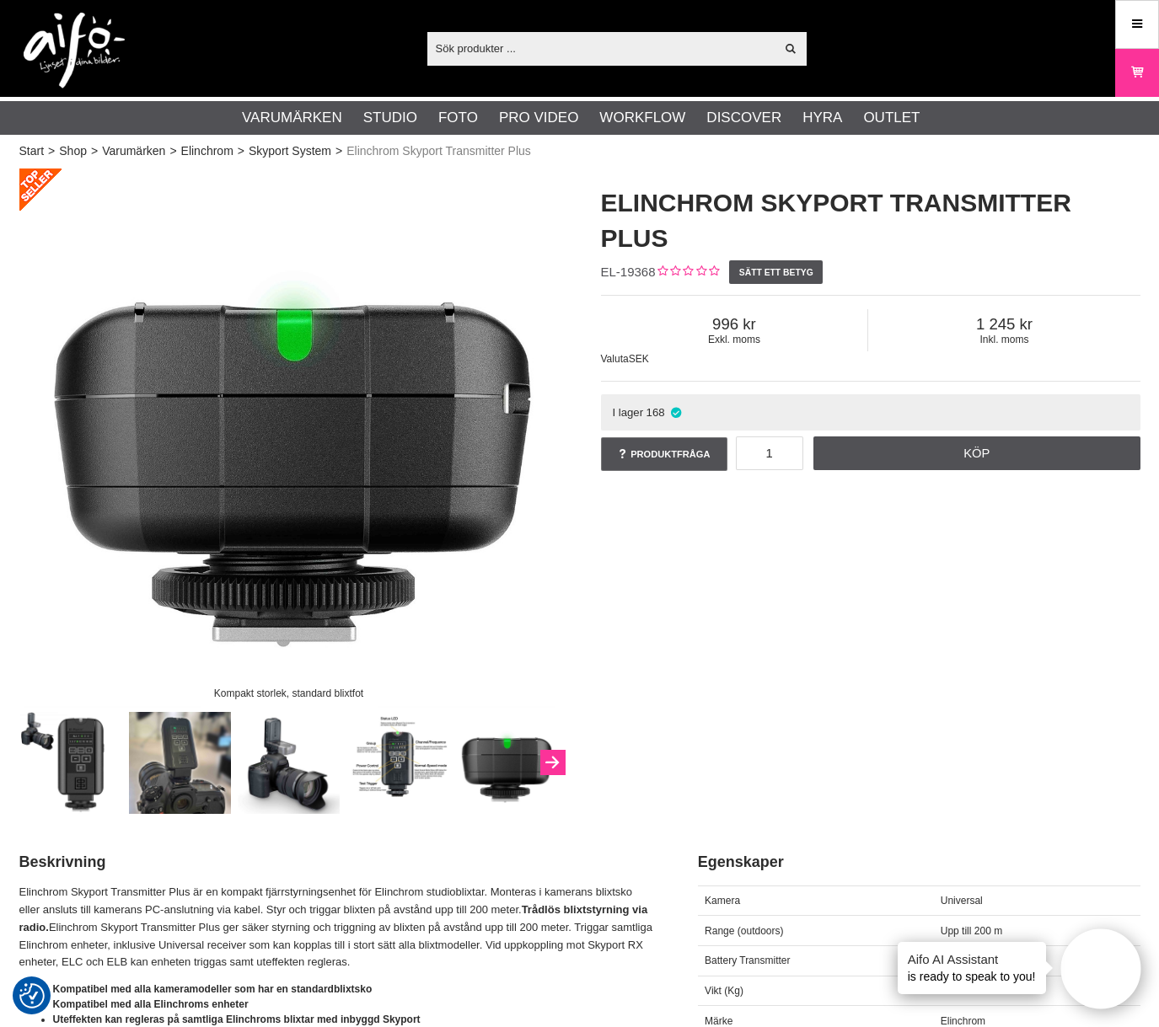
click at [553, 758] on icon "Next" at bounding box center [552, 763] width 20 height 15
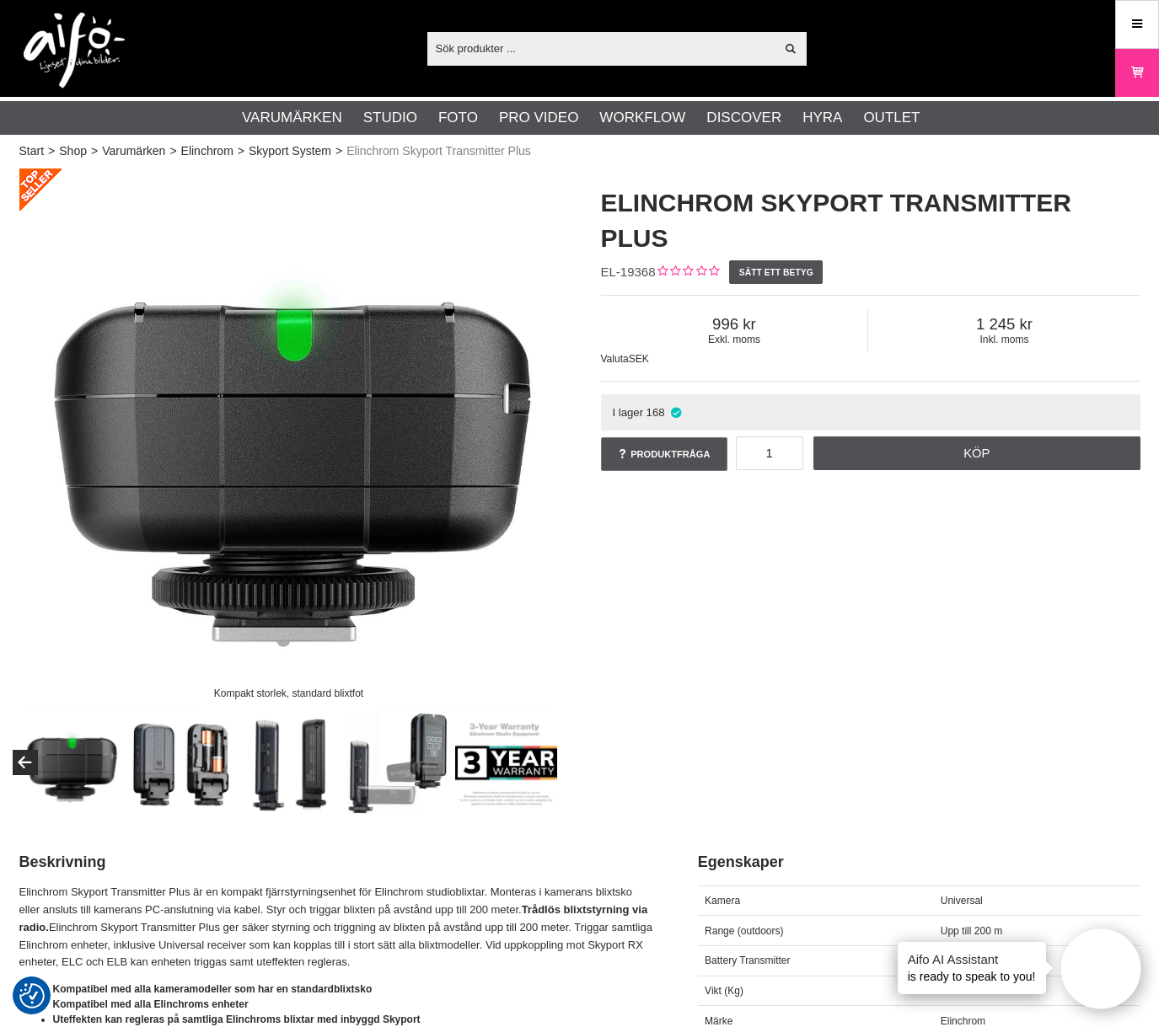
click at [196, 763] on img at bounding box center [180, 763] width 102 height 102
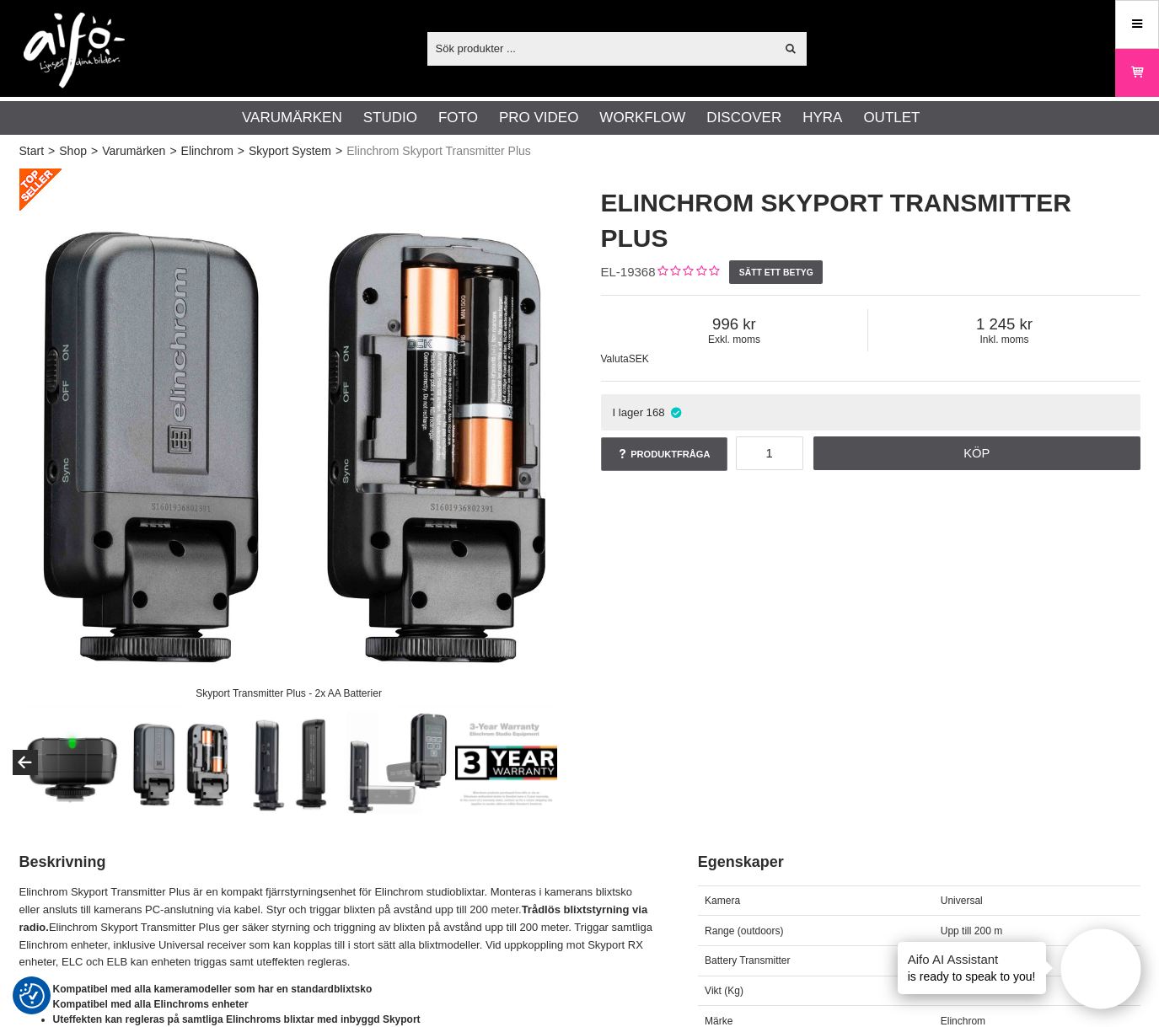
click at [277, 762] on img at bounding box center [289, 763] width 102 height 102
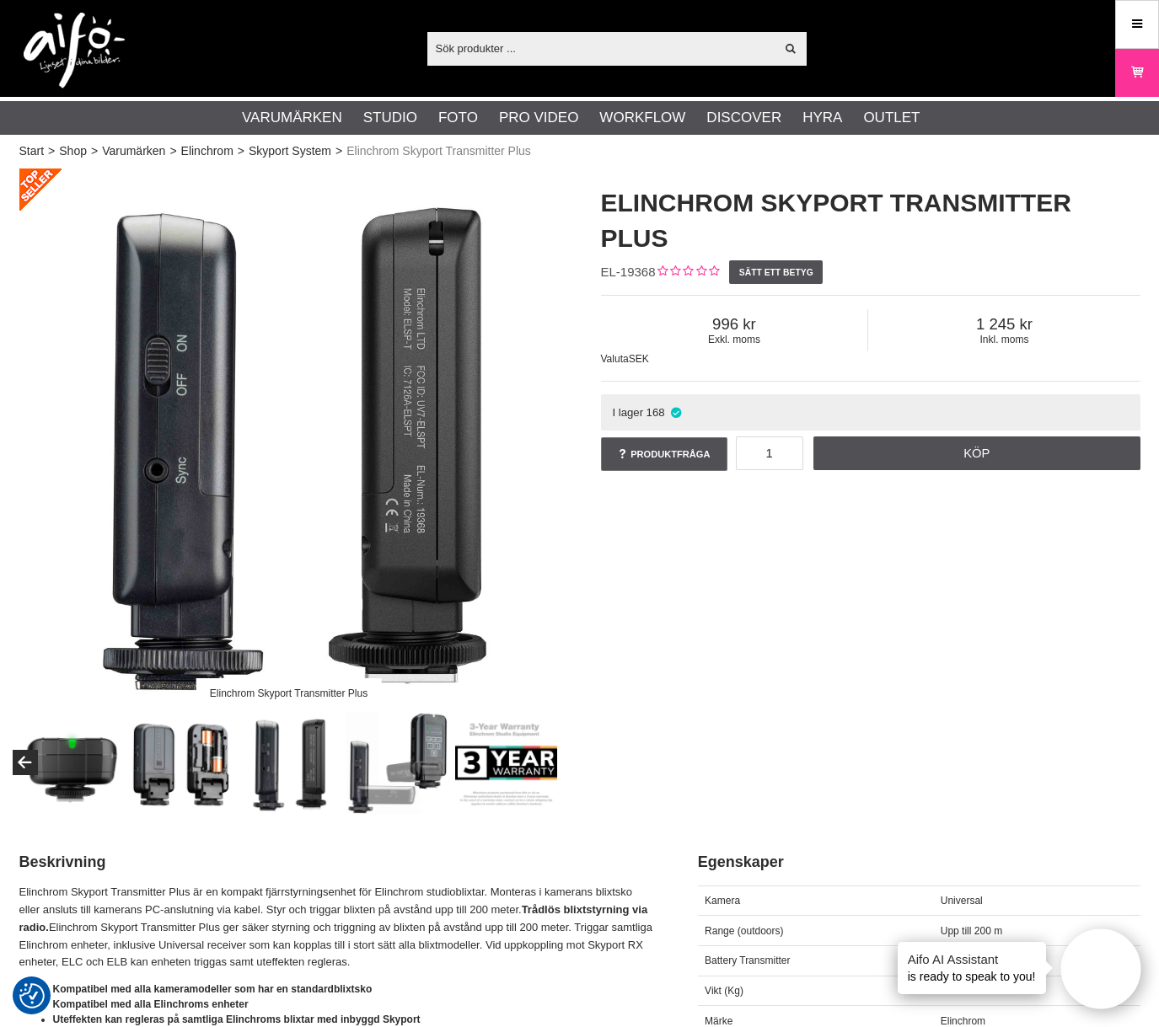
click at [379, 774] on img at bounding box center [397, 763] width 102 height 102
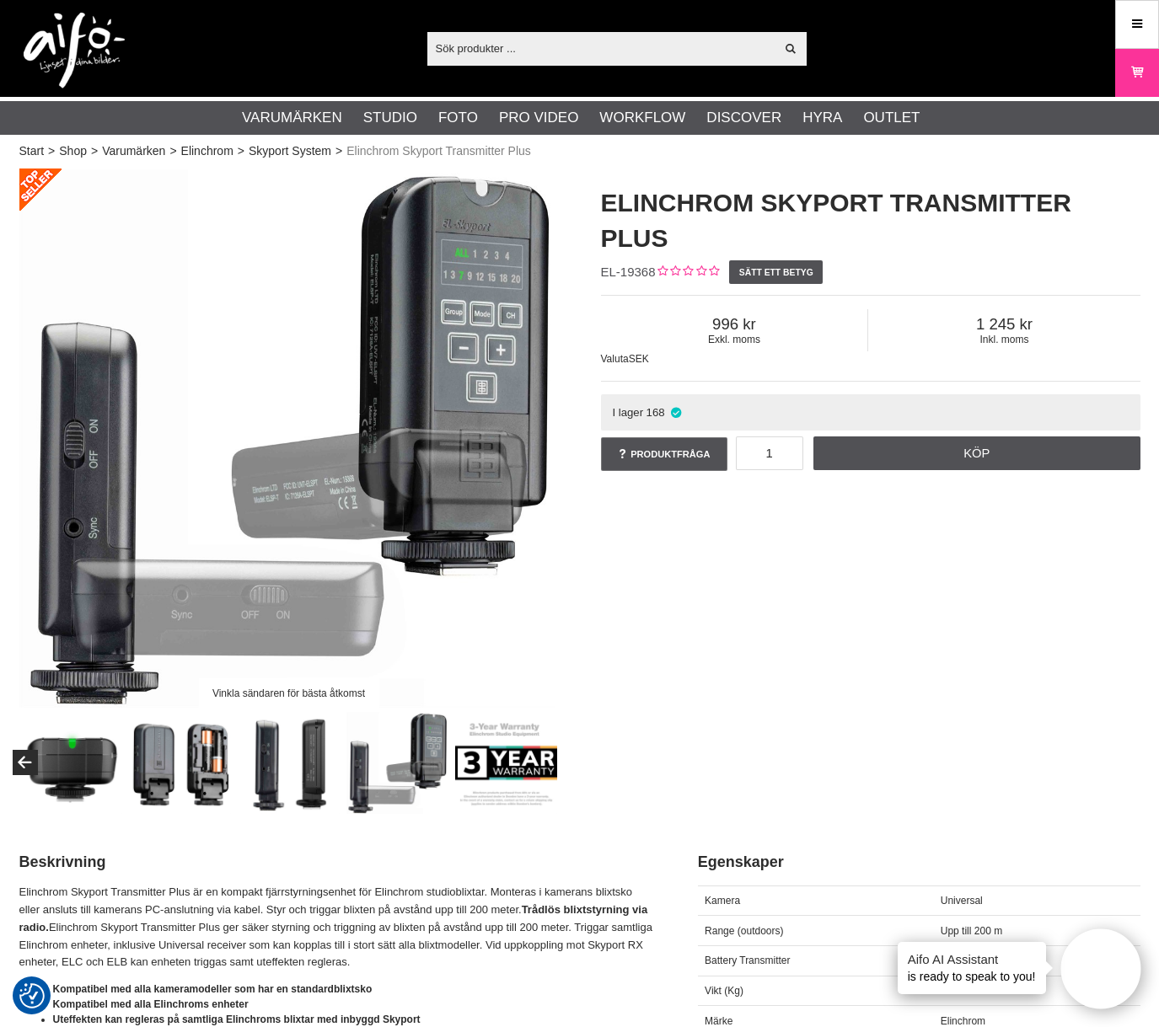
click at [422, 772] on img at bounding box center [397, 763] width 102 height 102
